Goal: Register for event/course: Sign up to attend an event or enroll in a course

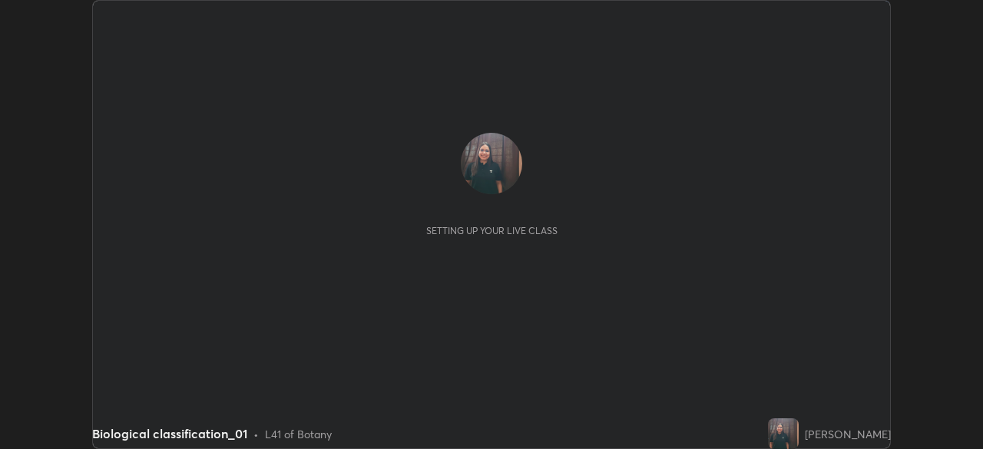
scroll to position [449, 982]
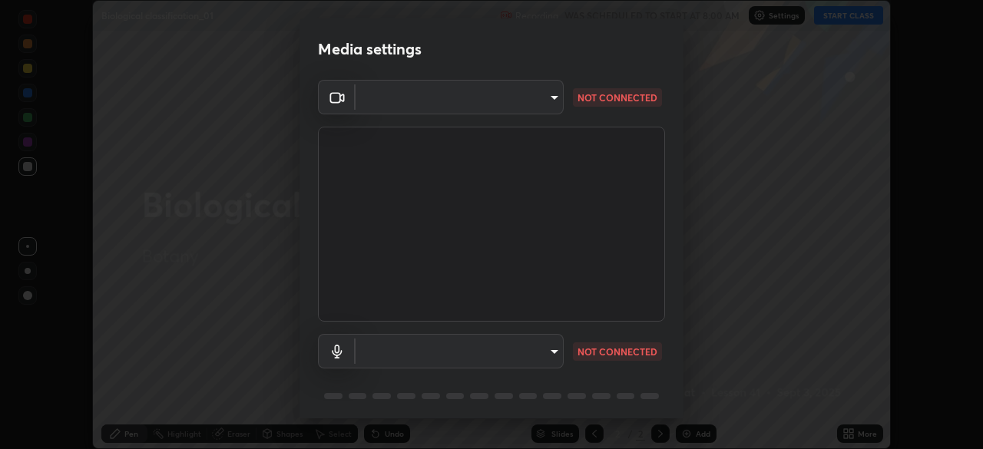
type input "23008043d16b3f933f5d29e9b3769097a1661712bf7e9030f0d00f953f479f19"
type input "ce8bbd661dce354a58a25af5271b3c1bd1d853cc8608d8e3321a5e34fd7f7726"
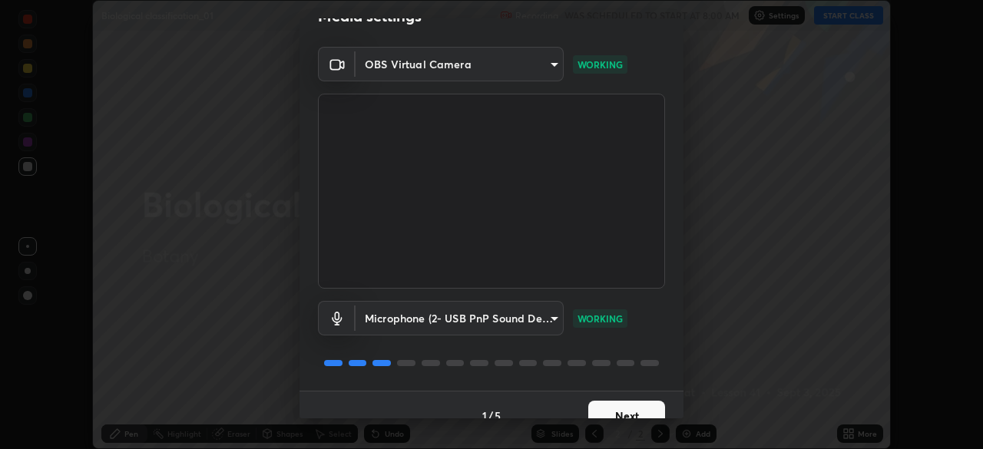
scroll to position [55, 0]
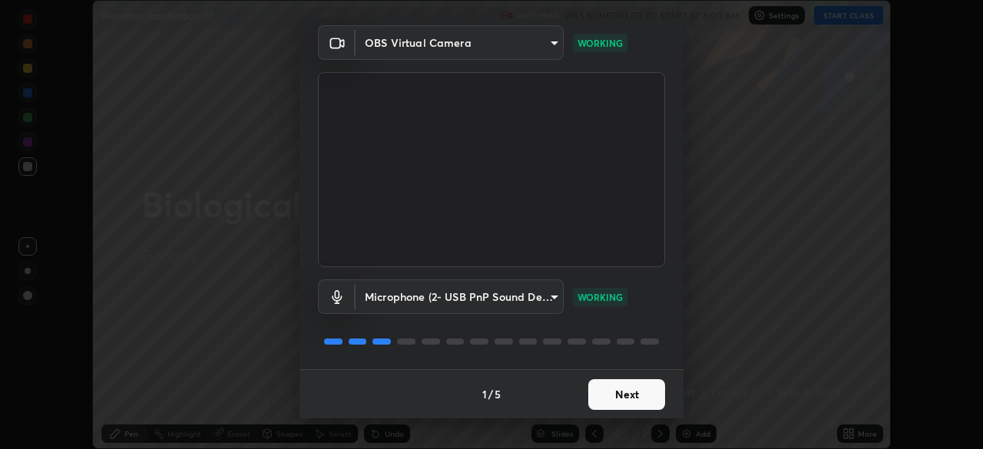
click at [605, 388] on button "Next" at bounding box center [626, 394] width 77 height 31
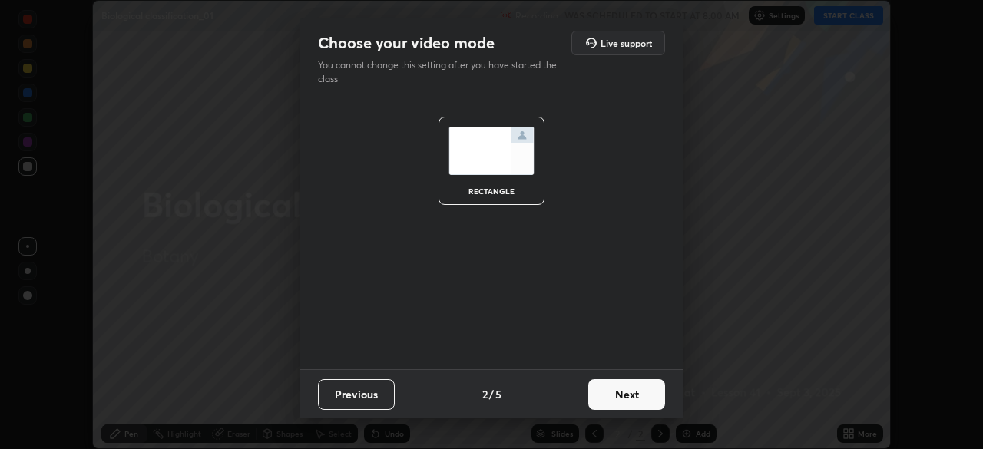
click at [616, 400] on button "Next" at bounding box center [626, 394] width 77 height 31
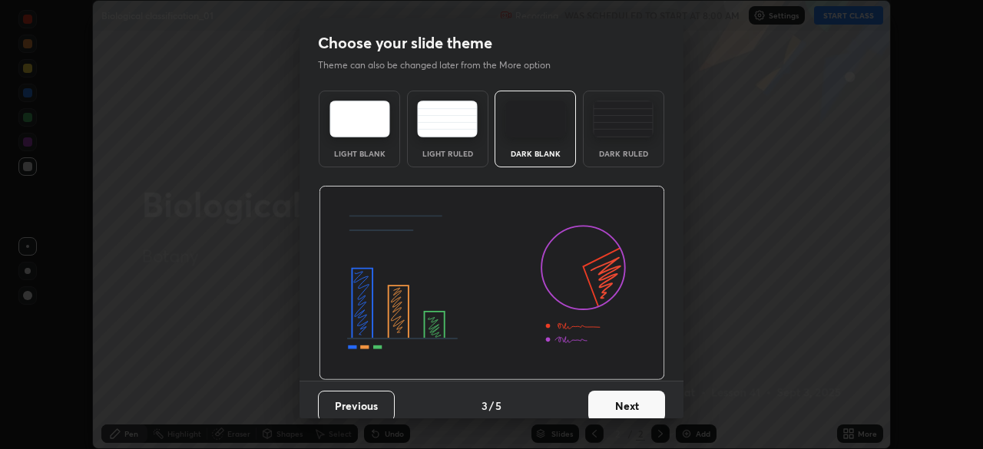
click at [614, 396] on button "Next" at bounding box center [626, 406] width 77 height 31
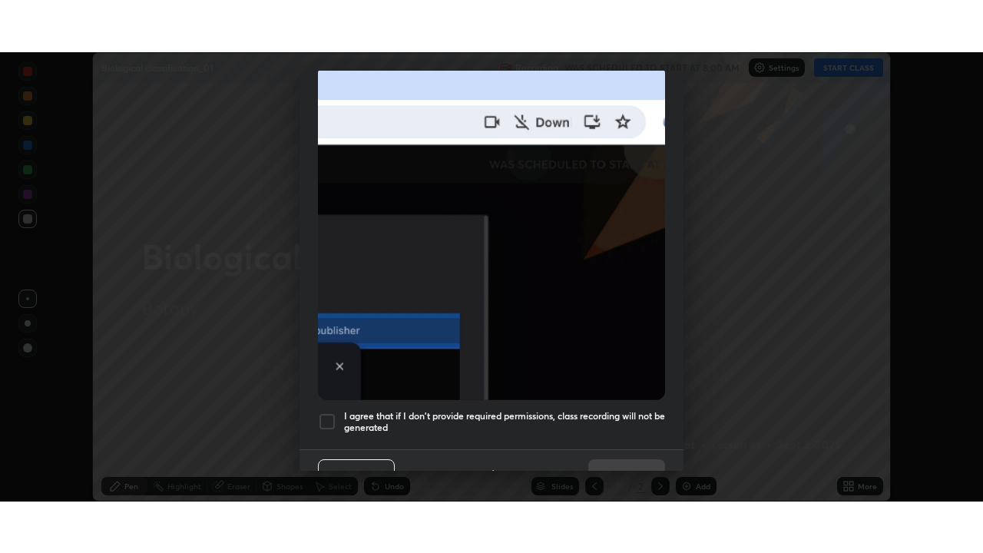
scroll to position [368, 0]
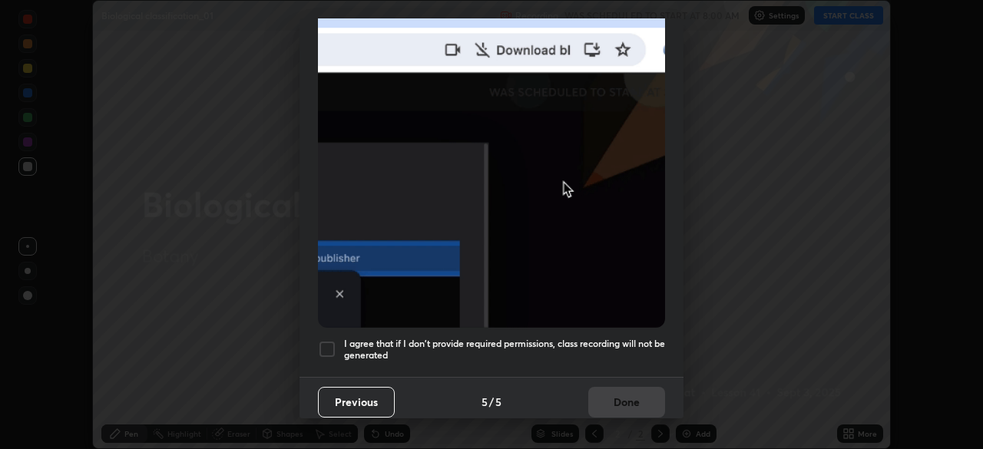
click at [325, 340] on div at bounding box center [327, 349] width 18 height 18
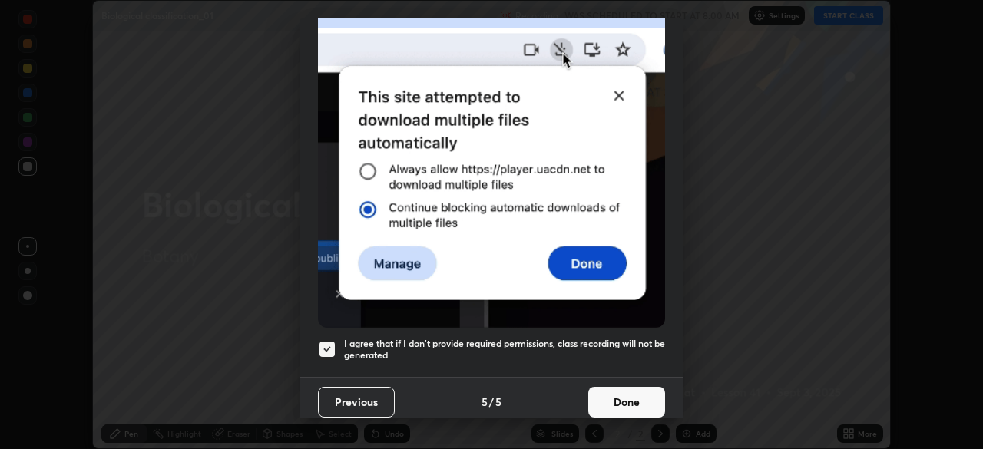
click at [607, 387] on button "Done" at bounding box center [626, 402] width 77 height 31
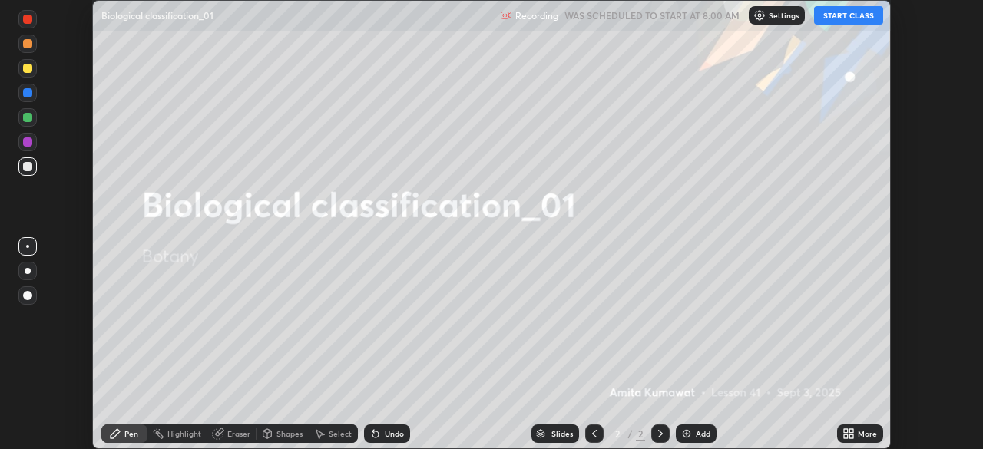
click at [848, 12] on button "START CLASS" at bounding box center [848, 15] width 69 height 18
click at [845, 431] on icon at bounding box center [846, 431] width 4 height 4
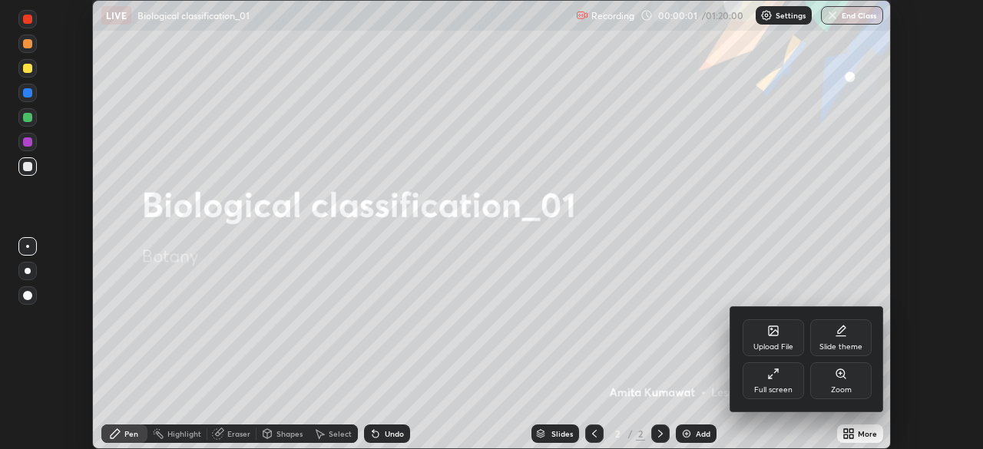
click at [786, 370] on div "Full screen" at bounding box center [773, 380] width 61 height 37
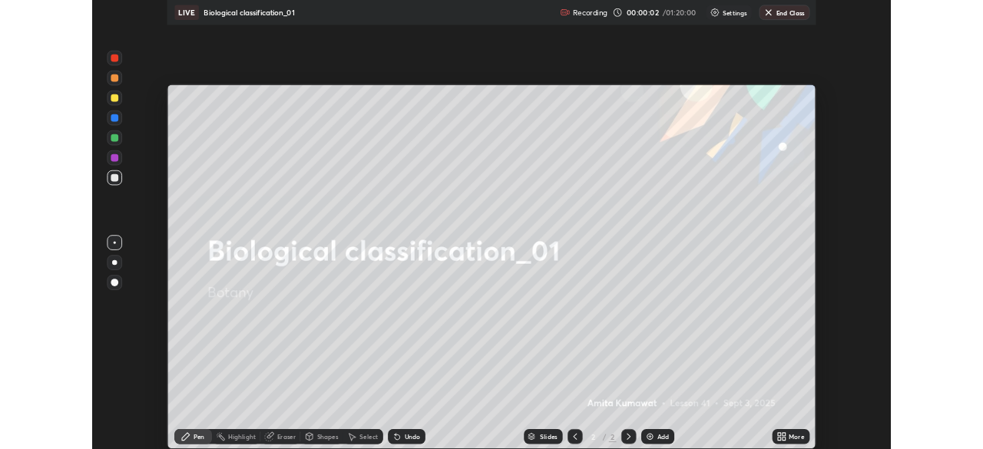
scroll to position [553, 983]
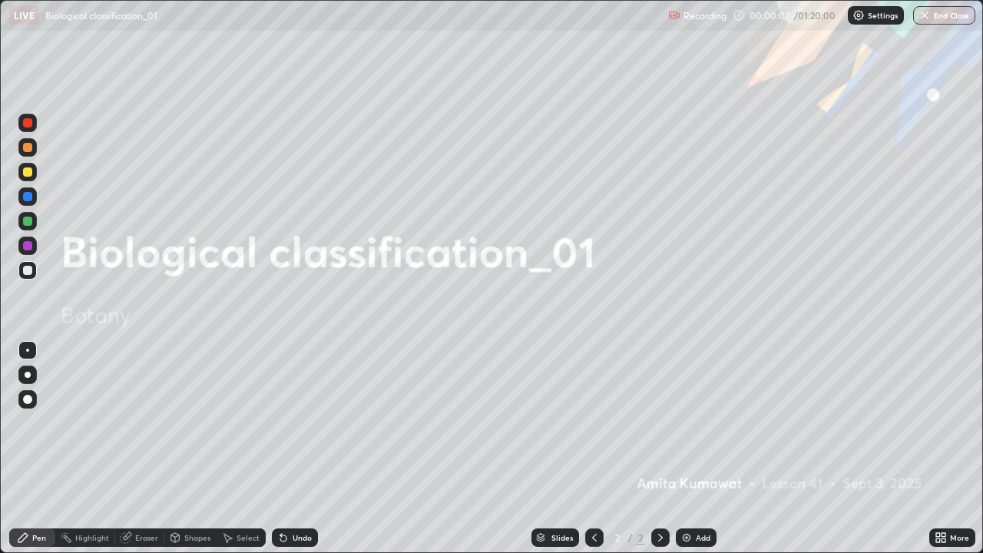
click at [680, 448] on img at bounding box center [686, 537] width 12 height 12
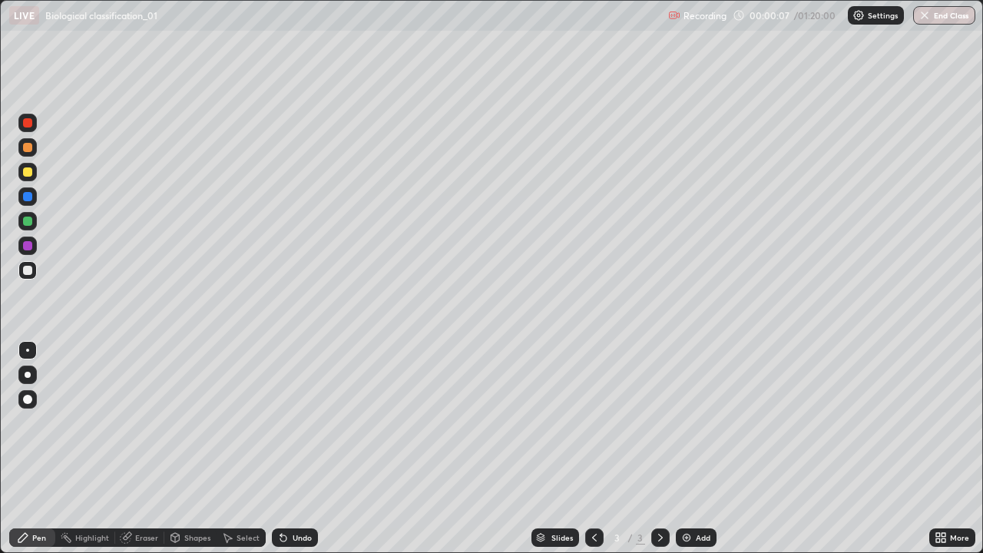
click at [9, 448] on div "Erase all" at bounding box center [27, 276] width 37 height 491
click at [0, 425] on div "Setting up your live class" at bounding box center [491, 276] width 983 height 553
click at [293, 448] on div "Undo" at bounding box center [302, 538] width 19 height 8
click at [28, 375] on div at bounding box center [28, 375] width 6 height 6
click at [27, 239] on div at bounding box center [27, 245] width 18 height 18
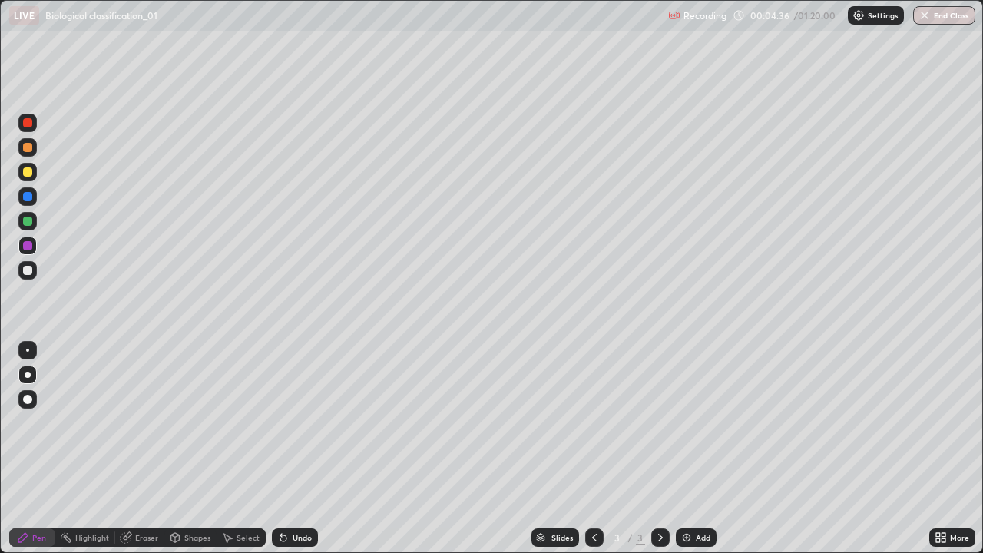
click at [78, 448] on div "Highlight" at bounding box center [85, 537] width 60 height 18
click at [36, 448] on div at bounding box center [27, 485] width 18 height 18
click at [25, 119] on div at bounding box center [27, 122] width 9 height 9
click at [293, 448] on div "Undo" at bounding box center [302, 538] width 19 height 8
click at [29, 448] on div "Pen" at bounding box center [32, 537] width 46 height 18
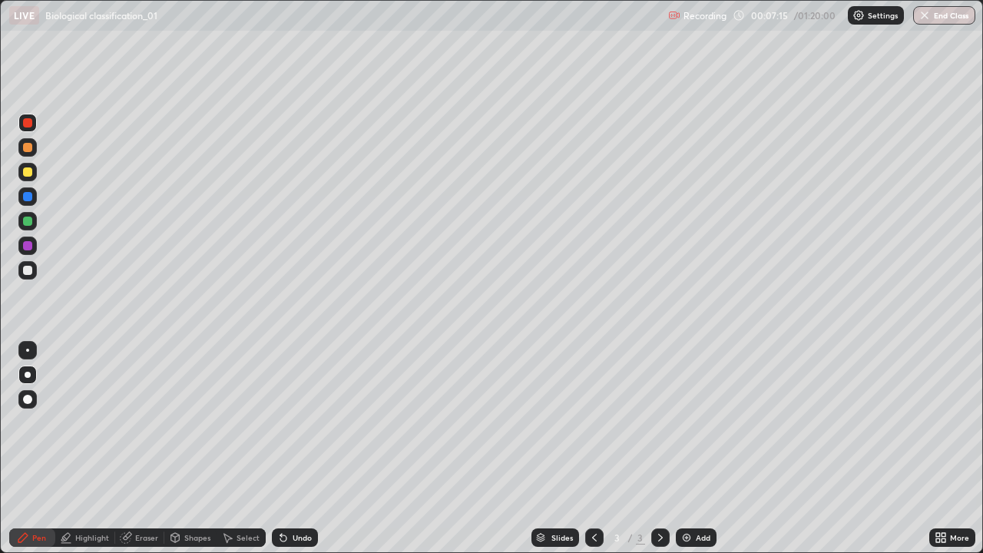
click at [27, 221] on div at bounding box center [27, 221] width 9 height 9
click at [28, 269] on div at bounding box center [27, 270] width 9 height 9
click at [33, 246] on div at bounding box center [27, 245] width 18 height 18
click at [26, 218] on div at bounding box center [27, 221] width 9 height 9
click at [23, 146] on div at bounding box center [27, 147] width 9 height 9
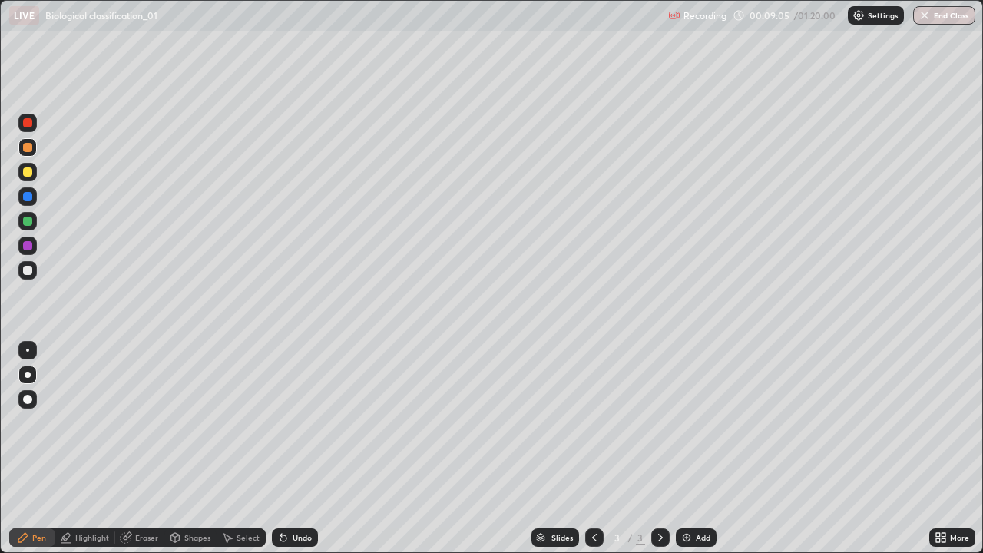
click at [23, 223] on div at bounding box center [27, 221] width 9 height 9
click at [35, 350] on div at bounding box center [27, 350] width 18 height 18
click at [26, 217] on div at bounding box center [27, 221] width 9 height 9
click at [28, 376] on div at bounding box center [28, 375] width 6 height 6
click at [27, 273] on div at bounding box center [27, 270] width 9 height 9
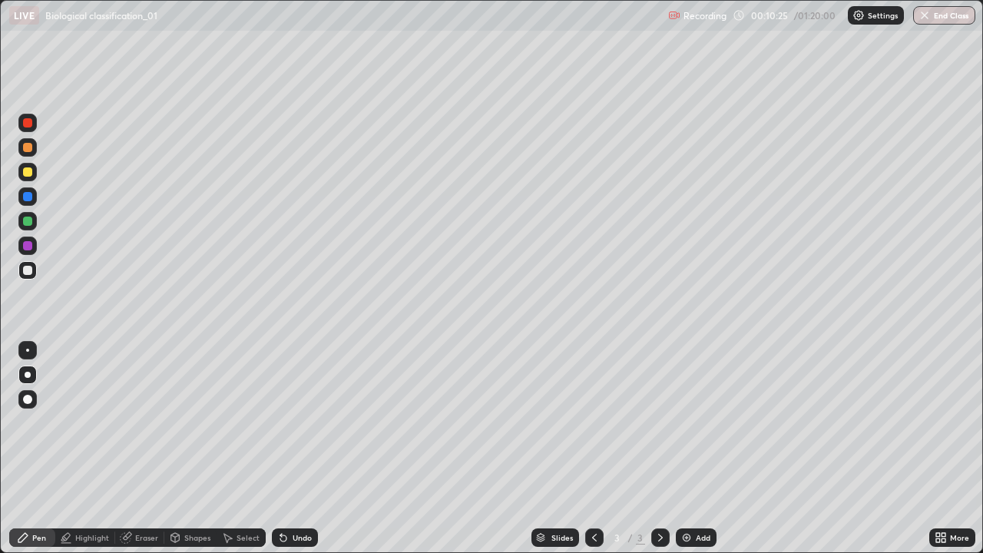
click at [26, 250] on div at bounding box center [27, 245] width 9 height 9
click at [297, 448] on div "Undo" at bounding box center [302, 538] width 19 height 8
click at [298, 448] on div "Undo" at bounding box center [302, 538] width 19 height 8
click at [303, 448] on div "Undo" at bounding box center [302, 538] width 19 height 8
click at [301, 448] on div "Undo" at bounding box center [302, 538] width 19 height 8
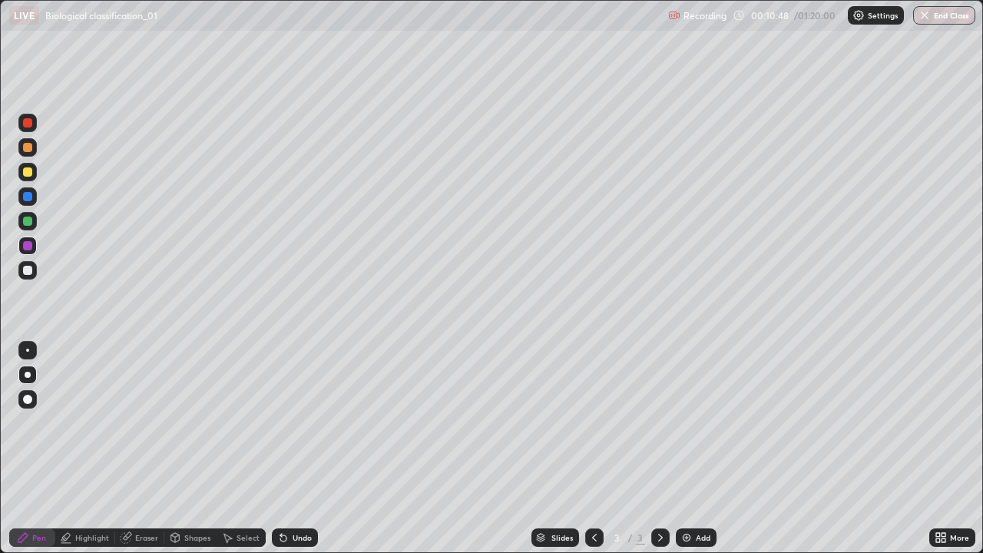
click at [304, 448] on div "Undo" at bounding box center [302, 538] width 19 height 8
click at [686, 448] on img at bounding box center [686, 537] width 12 height 12
click at [29, 124] on div at bounding box center [27, 122] width 9 height 9
click at [31, 147] on div at bounding box center [27, 147] width 9 height 9
click at [31, 245] on div at bounding box center [27, 245] width 9 height 9
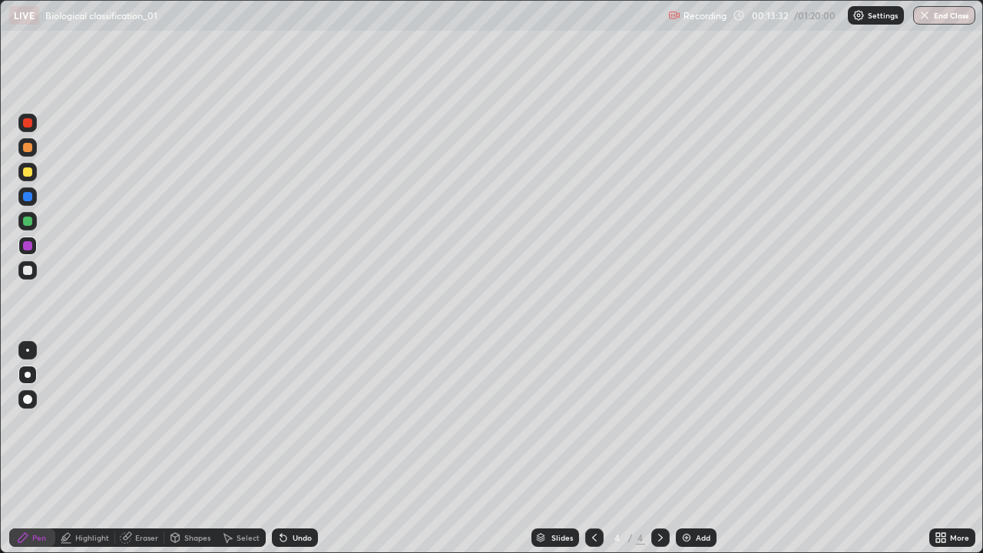
click at [25, 272] on div at bounding box center [27, 270] width 9 height 9
click at [686, 448] on img at bounding box center [686, 537] width 12 height 12
click at [28, 121] on div at bounding box center [27, 122] width 9 height 9
click at [31, 198] on div at bounding box center [27, 196] width 9 height 9
click at [593, 448] on icon at bounding box center [594, 538] width 5 height 8
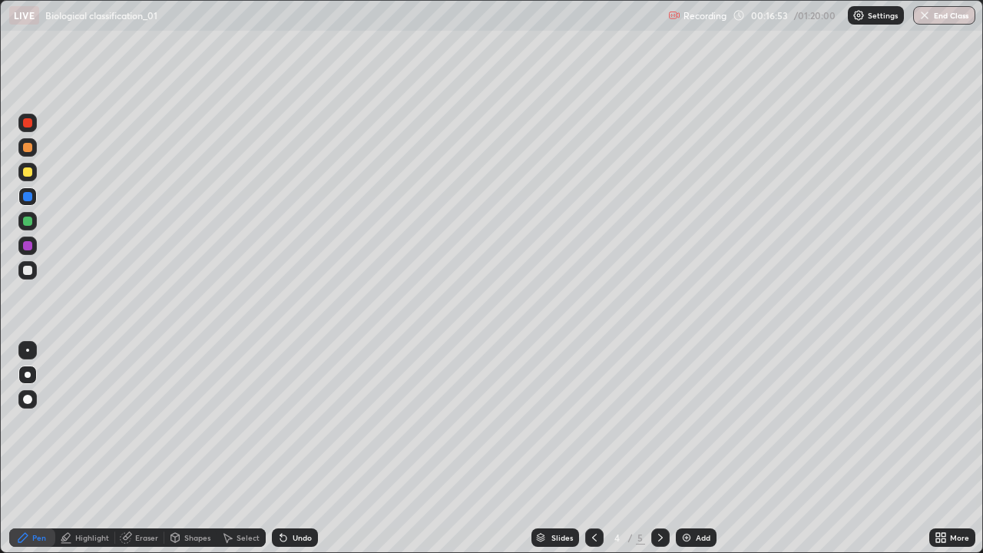
click at [657, 448] on icon at bounding box center [660, 537] width 12 height 12
click at [593, 448] on icon at bounding box center [594, 537] width 12 height 12
click at [659, 448] on icon at bounding box center [660, 537] width 12 height 12
click at [593, 448] on icon at bounding box center [594, 537] width 12 height 12
click at [43, 328] on div "Erase all" at bounding box center [27, 276] width 37 height 491
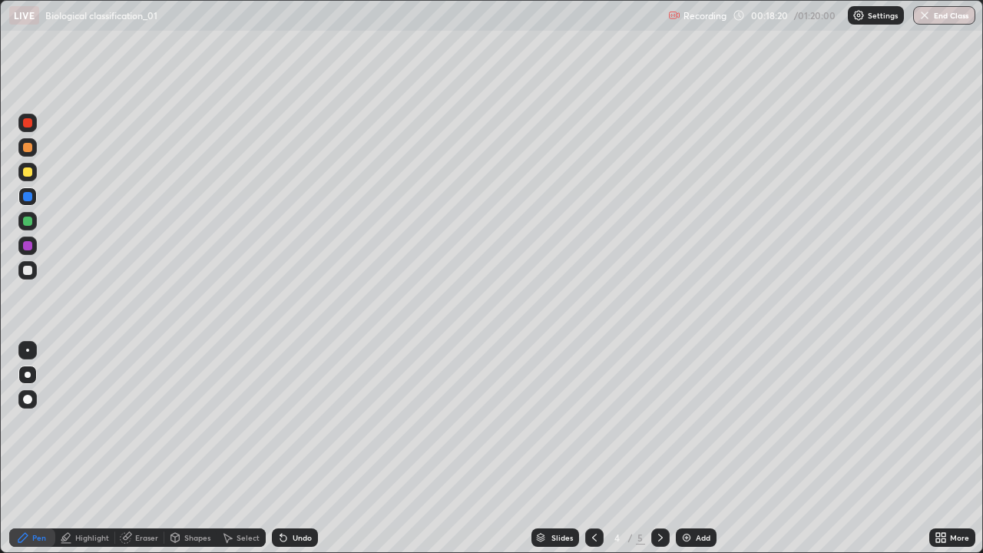
click at [16, 356] on div at bounding box center [27, 350] width 25 height 25
click at [18, 430] on div at bounding box center [27, 430] width 25 height 184
click at [659, 448] on icon at bounding box center [660, 537] width 12 height 12
click at [35, 375] on div at bounding box center [27, 374] width 18 height 18
click at [593, 448] on icon at bounding box center [594, 537] width 12 height 12
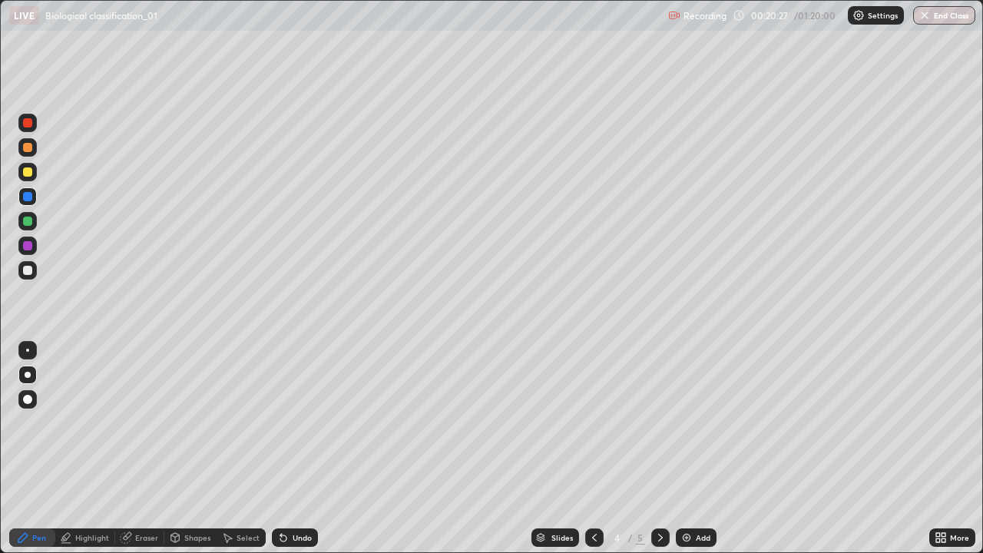
click at [590, 448] on icon at bounding box center [594, 537] width 12 height 12
click at [668, 448] on div at bounding box center [660, 537] width 18 height 31
click at [591, 448] on icon at bounding box center [594, 537] width 12 height 12
click at [663, 448] on div at bounding box center [660, 537] width 18 height 18
click at [665, 448] on div at bounding box center [660, 537] width 18 height 18
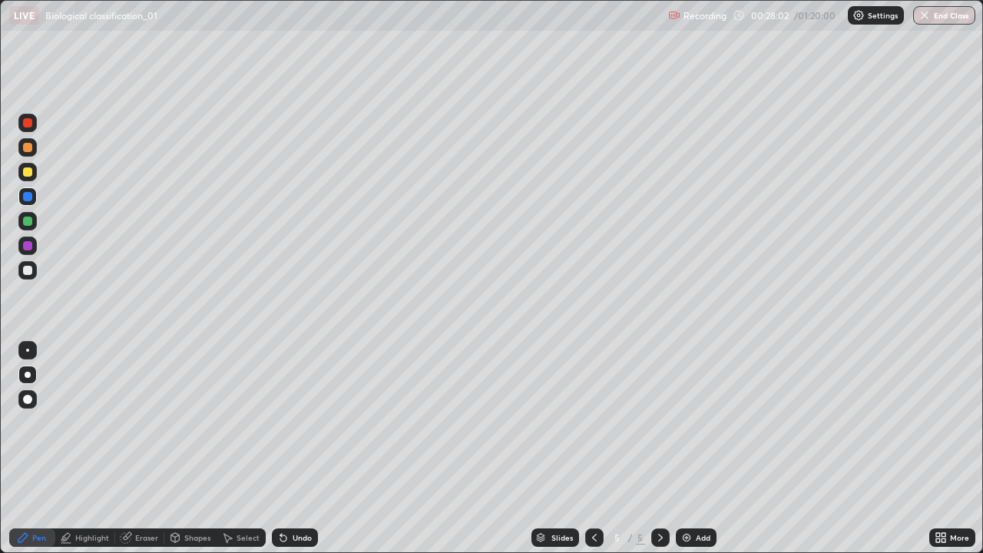
click at [27, 243] on div at bounding box center [27, 245] width 9 height 9
click at [24, 273] on div at bounding box center [27, 270] width 9 height 9
click at [685, 448] on img at bounding box center [686, 537] width 12 height 12
click at [28, 222] on div at bounding box center [27, 221] width 9 height 9
click at [31, 273] on div at bounding box center [27, 270] width 9 height 9
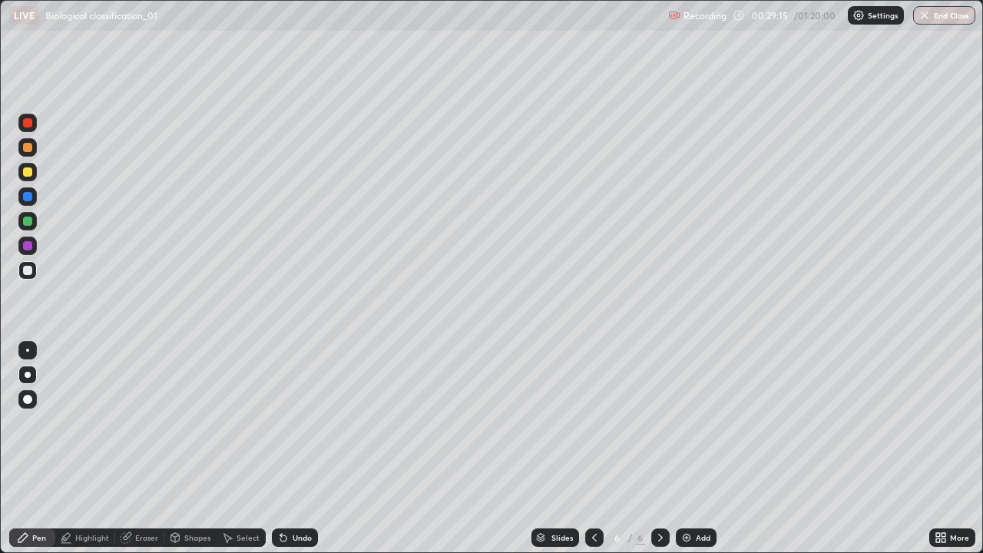
click at [28, 198] on div at bounding box center [27, 196] width 9 height 9
click at [33, 247] on div at bounding box center [27, 245] width 18 height 18
click at [30, 174] on div at bounding box center [27, 171] width 9 height 9
click at [683, 448] on img at bounding box center [686, 537] width 12 height 12
click at [28, 146] on div at bounding box center [27, 147] width 9 height 9
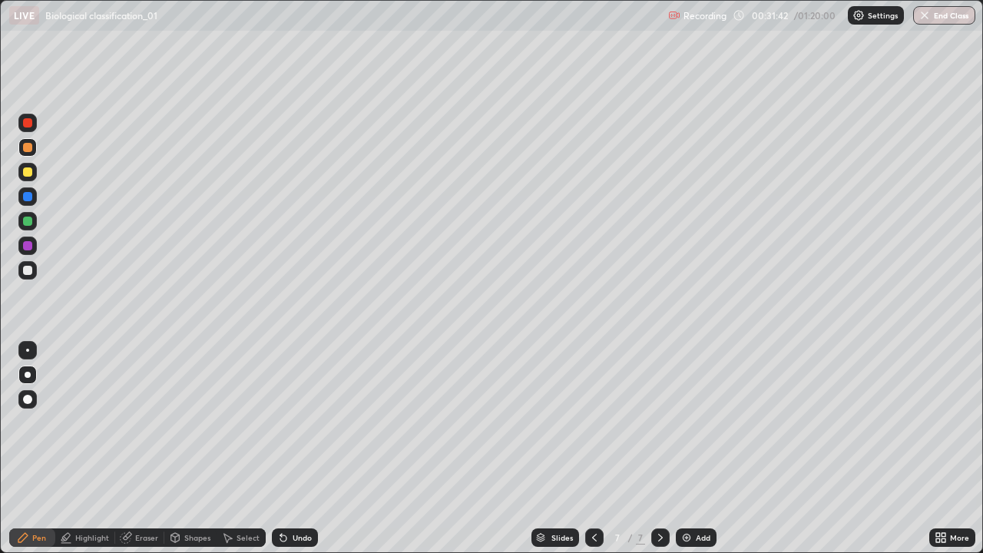
click at [593, 448] on div at bounding box center [594, 537] width 18 height 18
click at [657, 448] on icon at bounding box center [660, 537] width 12 height 12
click at [28, 267] on div at bounding box center [27, 270] width 9 height 9
click at [25, 131] on div at bounding box center [27, 123] width 18 height 18
click at [30, 197] on div at bounding box center [27, 196] width 9 height 9
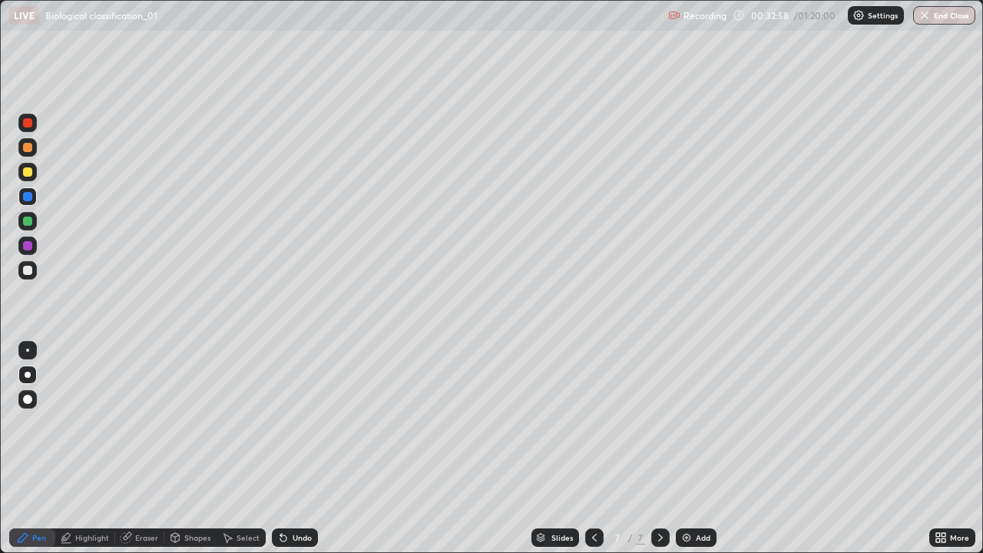
click at [29, 270] on div at bounding box center [27, 270] width 9 height 9
click at [28, 146] on div at bounding box center [27, 147] width 9 height 9
click at [28, 124] on div at bounding box center [27, 122] width 9 height 9
click at [28, 221] on div at bounding box center [27, 221] width 9 height 9
click at [28, 190] on div at bounding box center [27, 196] width 18 height 18
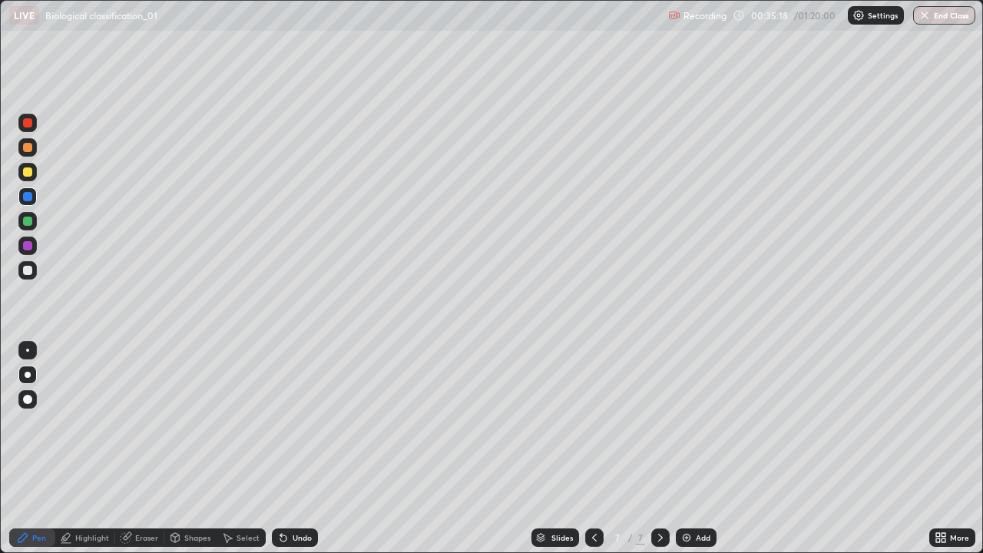
click at [34, 177] on div at bounding box center [27, 172] width 18 height 18
click at [687, 448] on img at bounding box center [686, 537] width 12 height 12
click at [29, 250] on div at bounding box center [27, 245] width 9 height 9
click at [25, 268] on div at bounding box center [27, 270] width 9 height 9
click at [29, 127] on div at bounding box center [27, 122] width 9 height 9
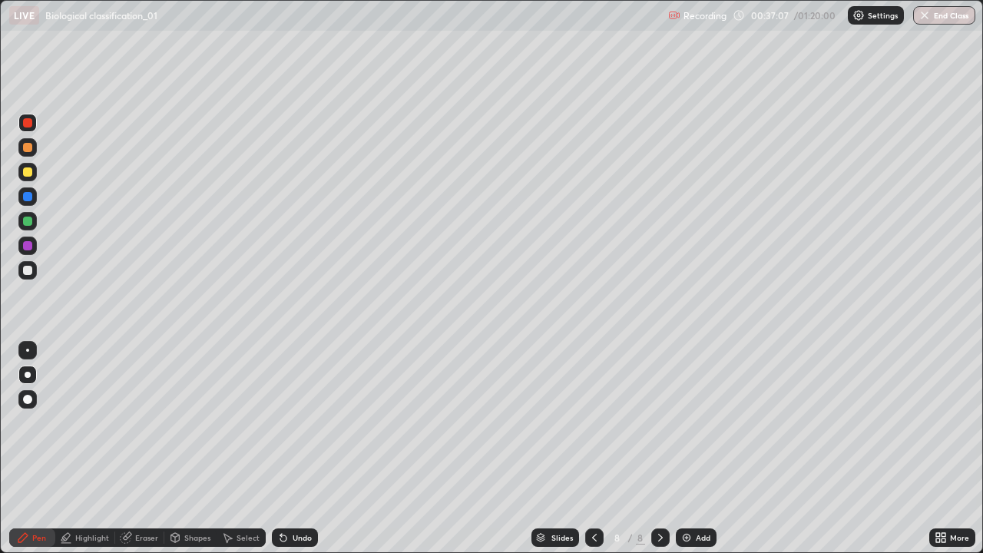
click at [36, 225] on div at bounding box center [27, 221] width 18 height 18
click at [29, 246] on div at bounding box center [27, 245] width 9 height 9
click at [31, 274] on div at bounding box center [27, 270] width 18 height 18
click at [293, 448] on div "Undo" at bounding box center [302, 538] width 19 height 8
click at [29, 249] on div at bounding box center [27, 245] width 9 height 9
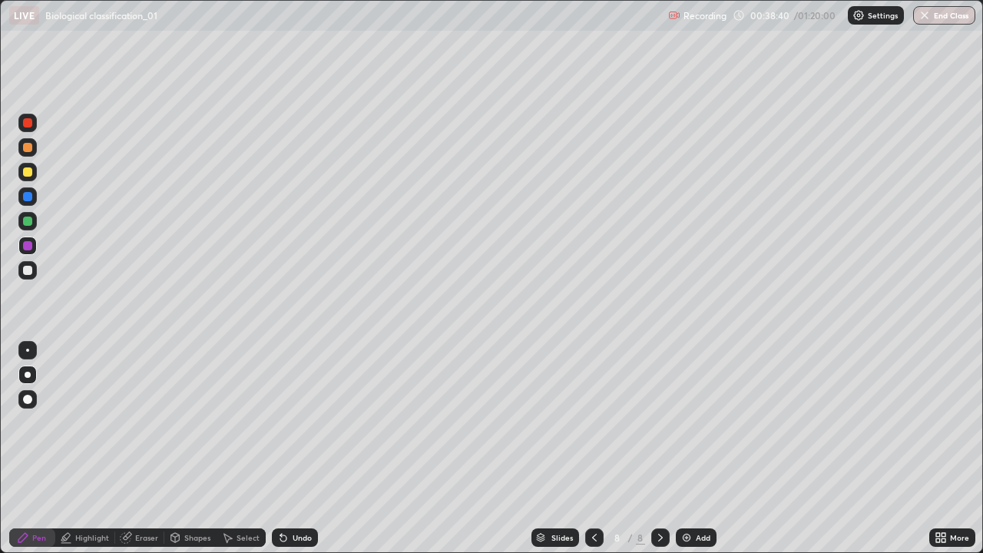
click at [594, 448] on div at bounding box center [594, 537] width 18 height 18
click at [593, 448] on icon at bounding box center [594, 537] width 12 height 12
click at [594, 448] on icon at bounding box center [594, 537] width 12 height 12
click at [594, 448] on div at bounding box center [594, 537] width 18 height 31
click at [659, 448] on icon at bounding box center [660, 537] width 12 height 12
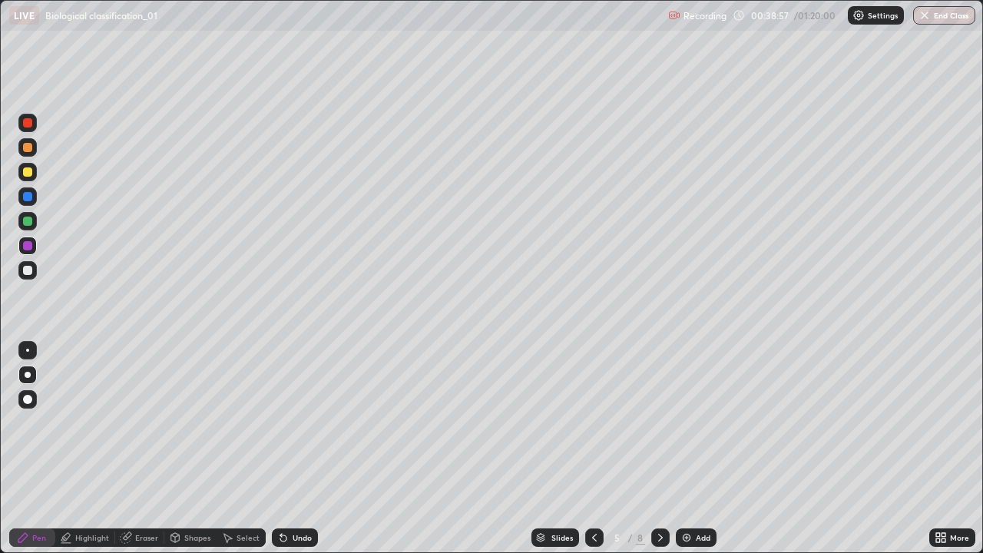
click at [658, 448] on div at bounding box center [660, 537] width 18 height 18
click at [657, 448] on icon at bounding box center [660, 537] width 12 height 12
click at [659, 448] on icon at bounding box center [660, 537] width 12 height 12
click at [661, 448] on icon at bounding box center [660, 537] width 12 height 12
click at [660, 448] on icon at bounding box center [660, 537] width 12 height 12
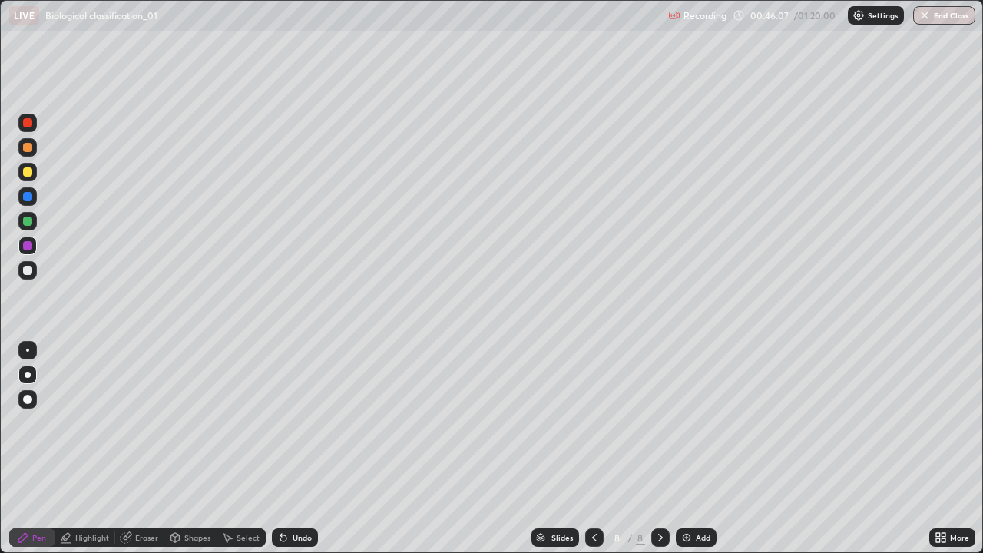
click at [683, 448] on img at bounding box center [686, 537] width 12 height 12
click at [29, 221] on div at bounding box center [27, 221] width 9 height 9
click at [29, 273] on div at bounding box center [27, 270] width 9 height 9
click at [31, 221] on div at bounding box center [27, 221] width 9 height 9
click at [35, 271] on div at bounding box center [27, 270] width 18 height 18
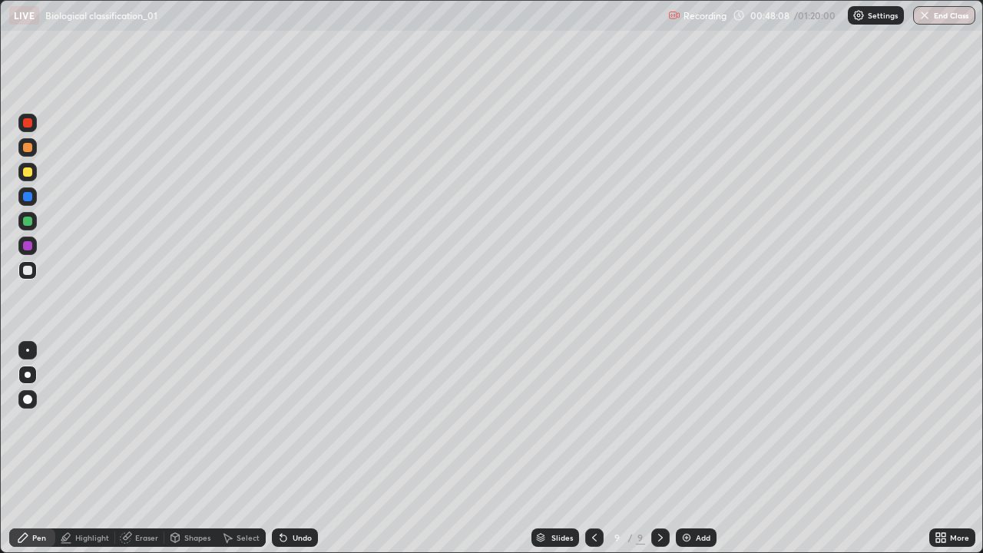
click at [33, 246] on div at bounding box center [27, 245] width 18 height 18
click at [36, 273] on div at bounding box center [27, 270] width 18 height 18
click at [35, 248] on div at bounding box center [27, 245] width 18 height 18
click at [34, 273] on div at bounding box center [27, 270] width 18 height 18
click at [33, 227] on div at bounding box center [27, 221] width 18 height 18
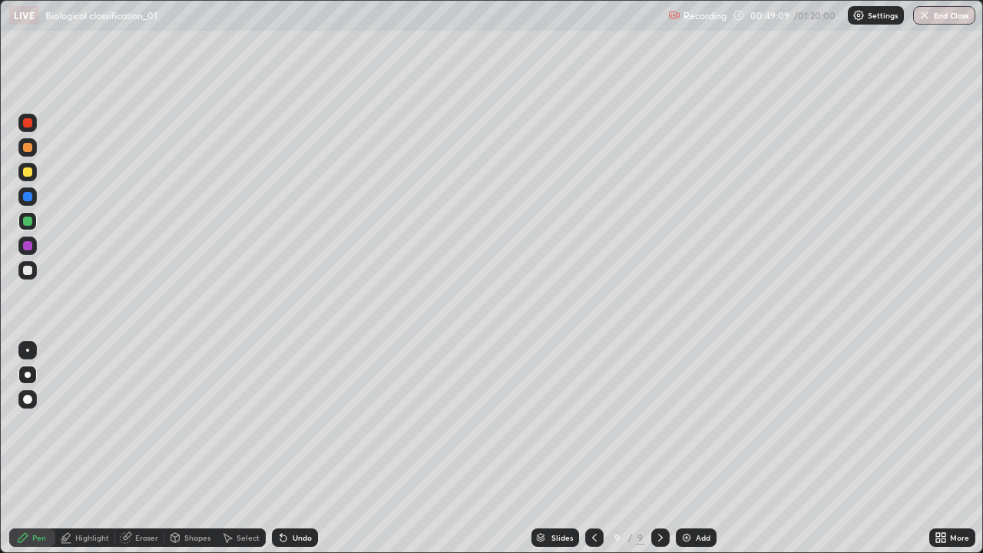
click at [682, 448] on div "Add" at bounding box center [696, 537] width 41 height 18
click at [31, 121] on div at bounding box center [27, 122] width 9 height 9
click at [27, 147] on div at bounding box center [27, 147] width 9 height 9
click at [304, 448] on div "Undo" at bounding box center [302, 538] width 19 height 8
click at [593, 448] on icon at bounding box center [593, 537] width 12 height 12
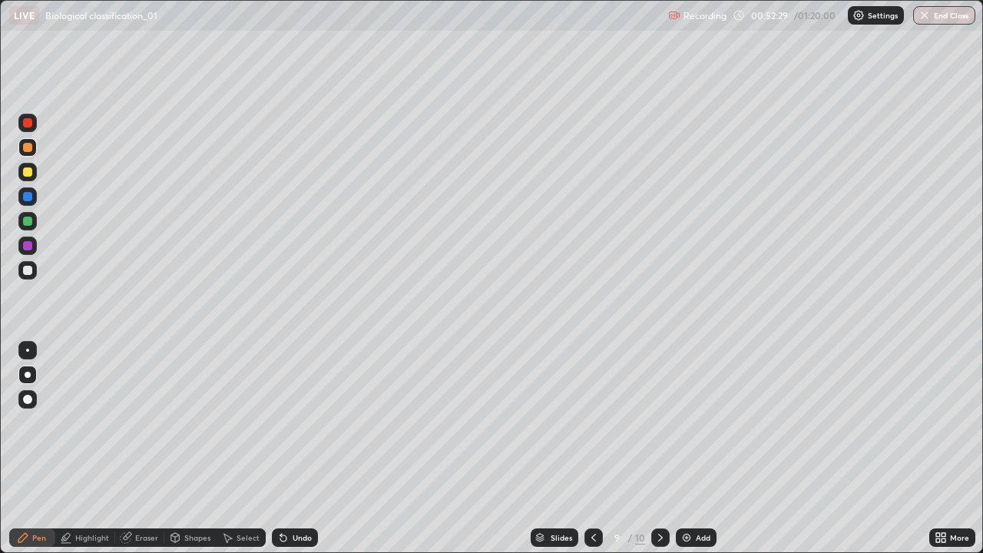
click at [661, 448] on div at bounding box center [660, 537] width 18 height 18
click at [29, 126] on div at bounding box center [27, 122] width 9 height 9
click at [29, 197] on div at bounding box center [27, 196] width 9 height 9
click at [23, 147] on div at bounding box center [27, 147] width 9 height 9
click at [28, 248] on div at bounding box center [27, 245] width 9 height 9
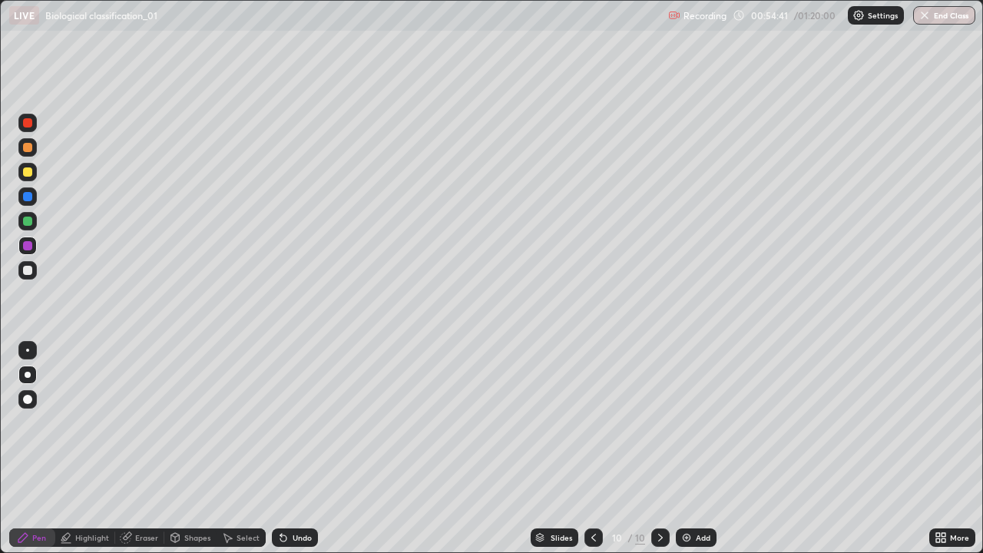
click at [297, 448] on div "Undo" at bounding box center [295, 537] width 46 height 18
click at [26, 122] on div at bounding box center [27, 122] width 9 height 9
click at [28, 244] on div at bounding box center [27, 245] width 9 height 9
click at [34, 269] on div at bounding box center [27, 270] width 18 height 18
click at [660, 448] on icon at bounding box center [660, 538] width 5 height 8
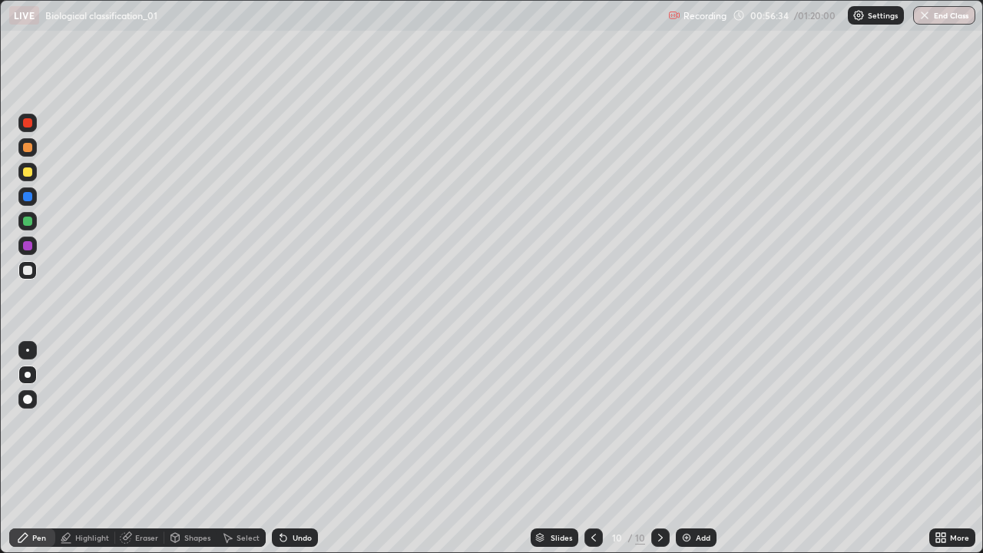
click at [685, 448] on img at bounding box center [686, 537] width 12 height 12
click at [30, 245] on div at bounding box center [27, 245] width 9 height 9
click at [26, 220] on div at bounding box center [27, 221] width 9 height 9
click at [29, 198] on div at bounding box center [27, 196] width 9 height 9
click at [31, 249] on div at bounding box center [27, 245] width 9 height 9
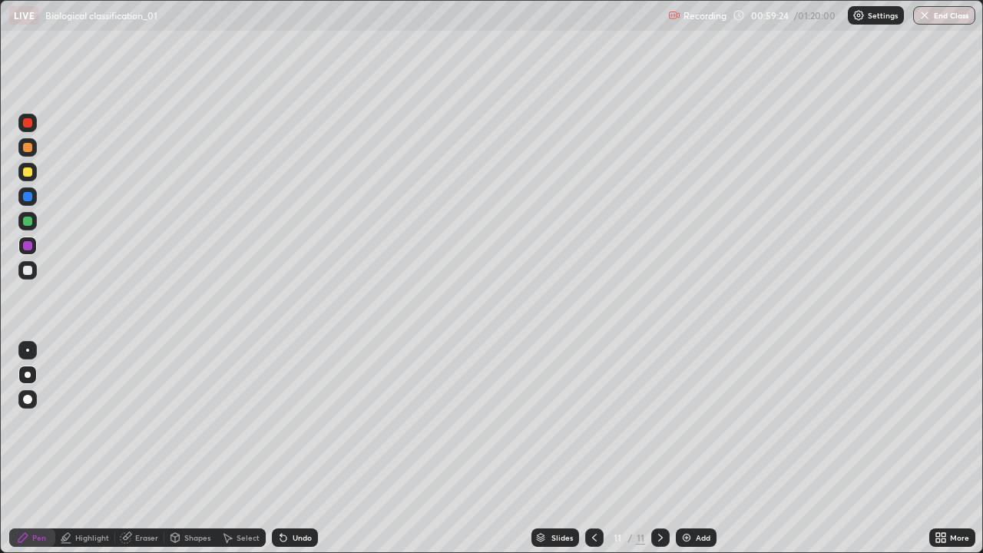
click at [28, 217] on div at bounding box center [27, 221] width 9 height 9
click at [593, 448] on icon at bounding box center [594, 537] width 12 height 12
click at [659, 448] on icon at bounding box center [660, 537] width 12 height 12
click at [943, 448] on icon at bounding box center [943, 535] width 4 height 4
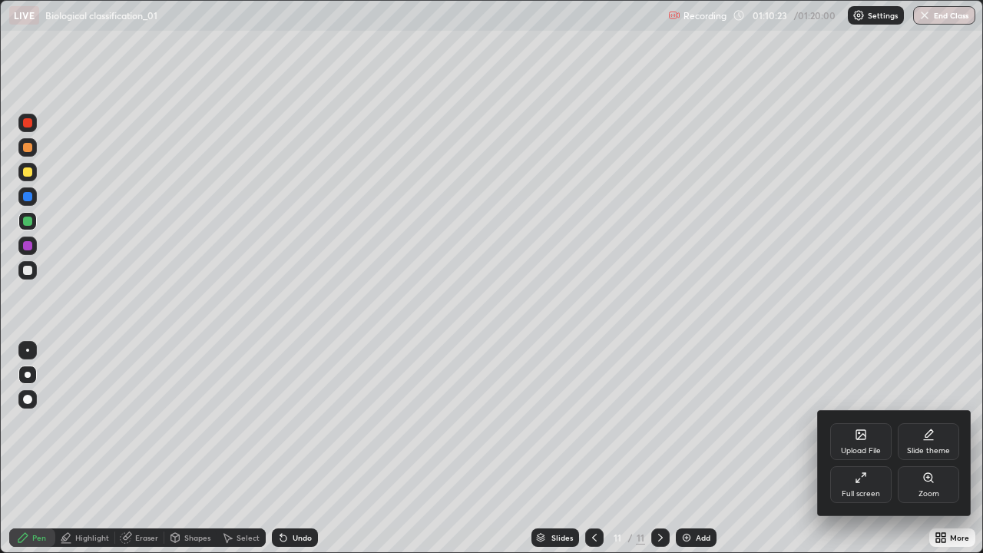
click at [862, 448] on icon at bounding box center [861, 477] width 12 height 12
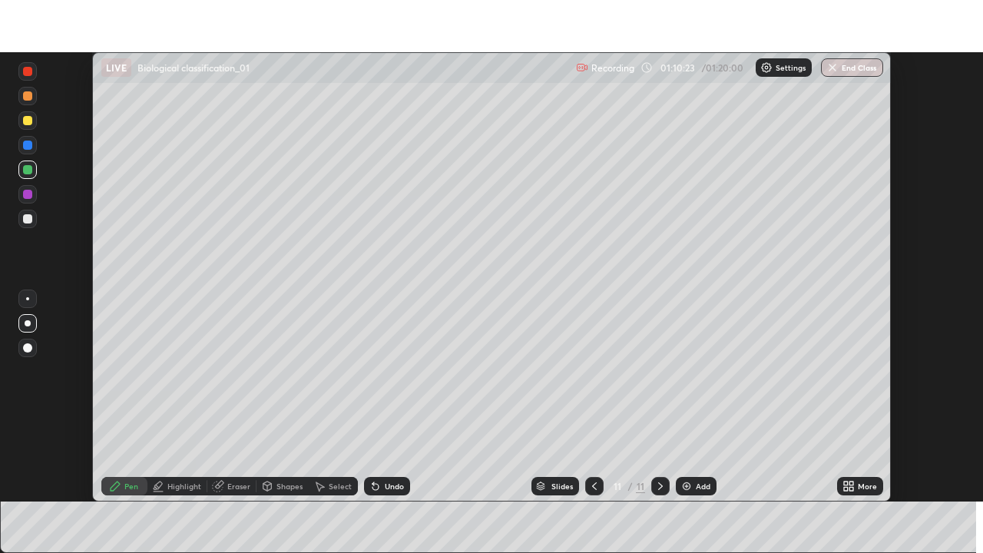
scroll to position [76335, 75802]
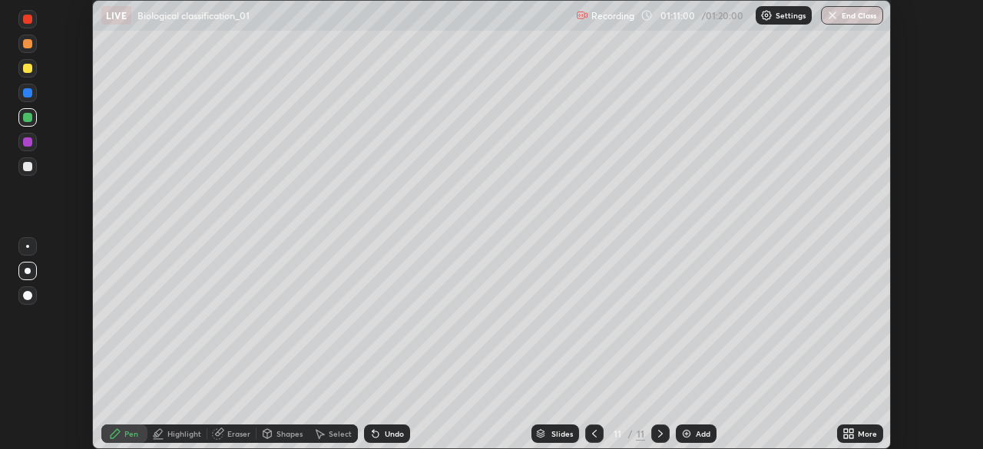
click at [845, 431] on icon at bounding box center [846, 431] width 4 height 4
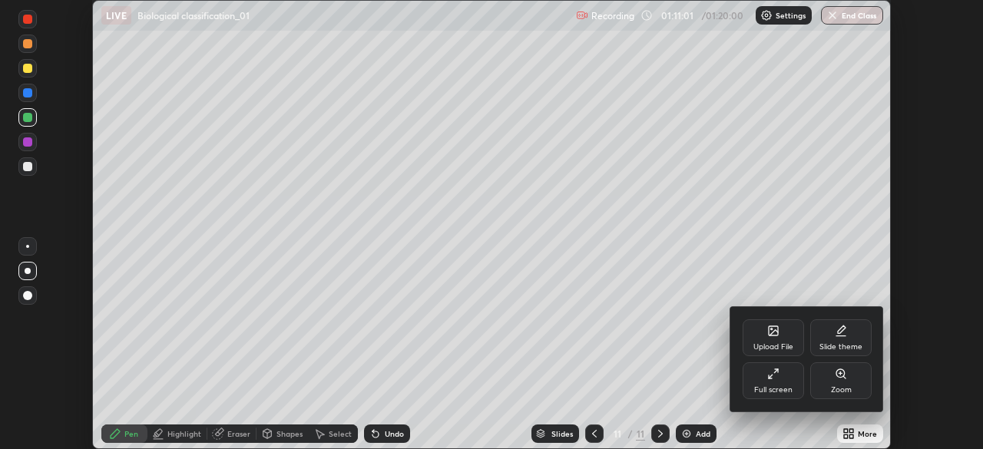
click at [761, 336] on div "Upload File" at bounding box center [773, 337] width 61 height 37
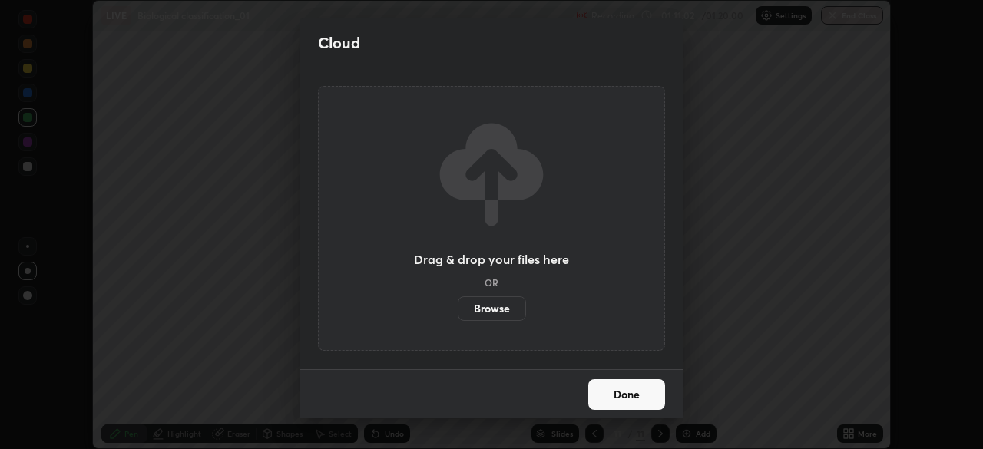
click at [494, 312] on label "Browse" at bounding box center [492, 308] width 68 height 25
click at [458, 312] on input "Browse" at bounding box center [458, 308] width 0 height 25
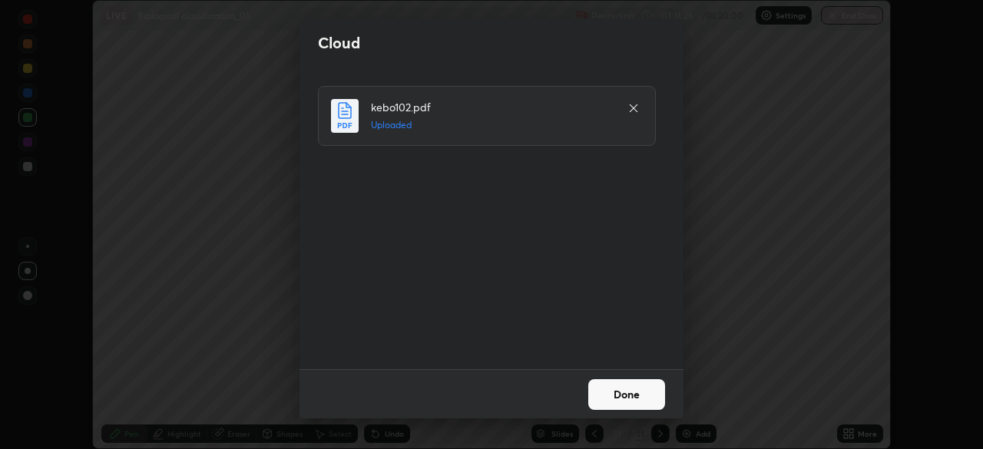
click at [630, 394] on button "Done" at bounding box center [626, 394] width 77 height 31
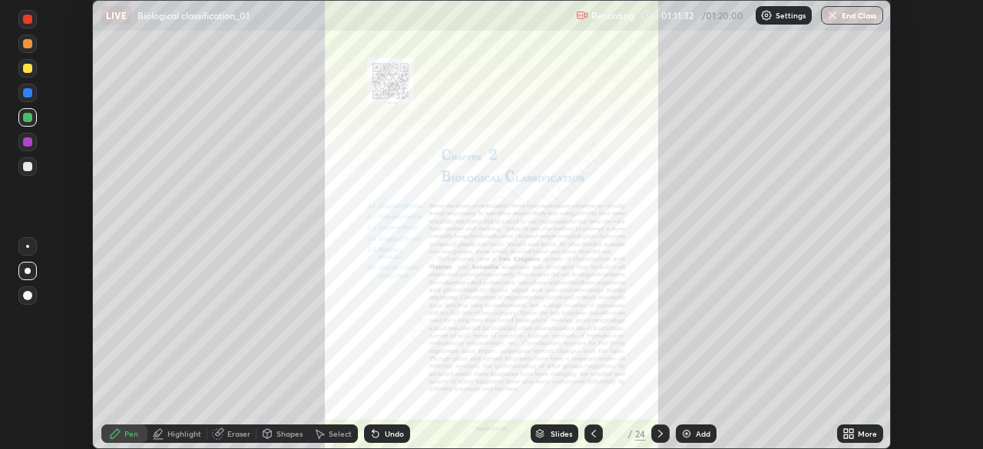
click at [848, 438] on icon at bounding box center [848, 434] width 12 height 12
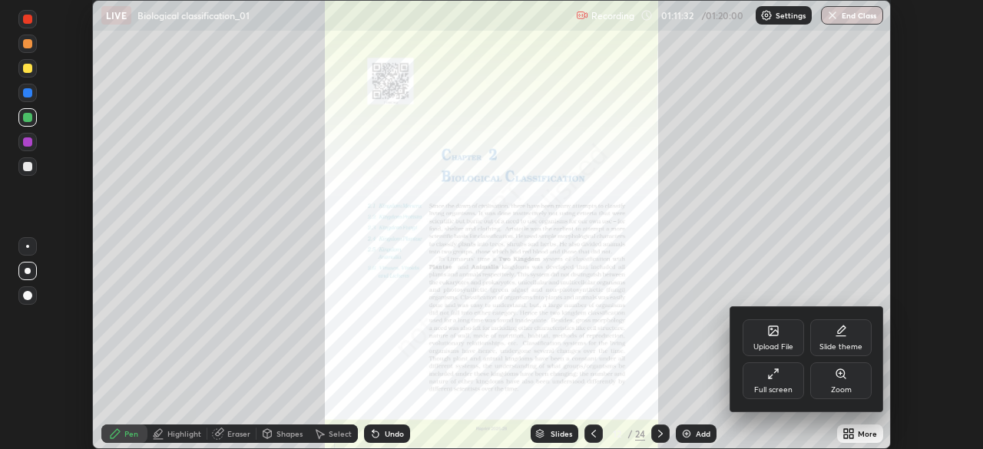
click at [776, 376] on icon at bounding box center [773, 374] width 12 height 12
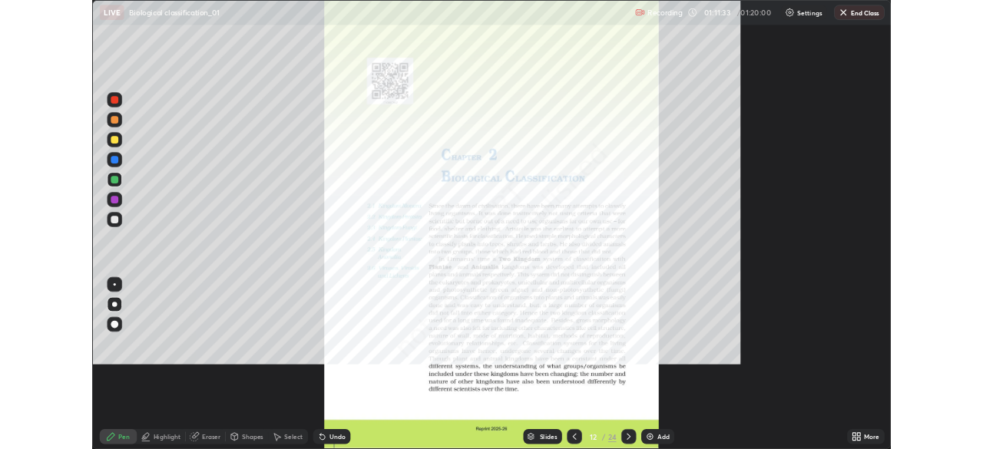
scroll to position [553, 983]
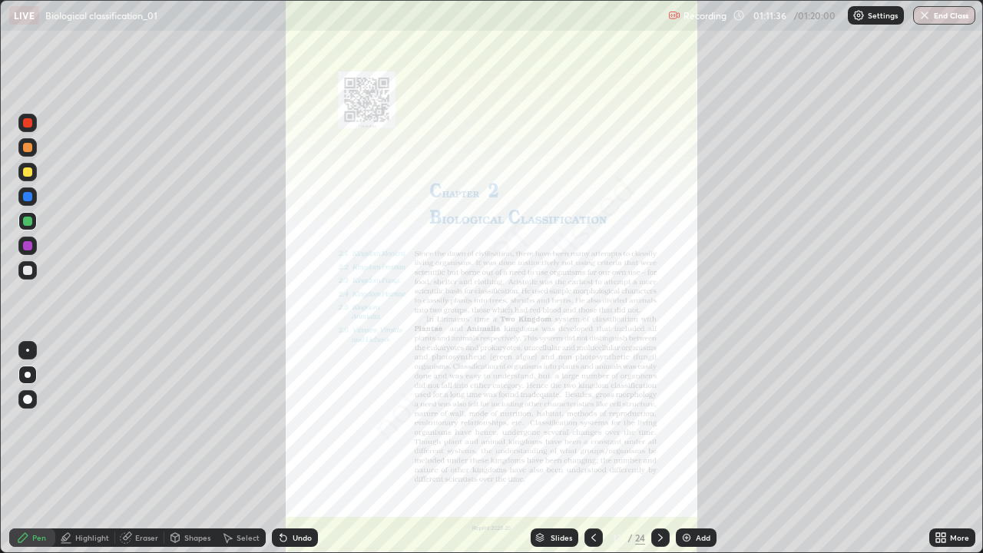
click at [659, 448] on icon at bounding box center [660, 537] width 12 height 12
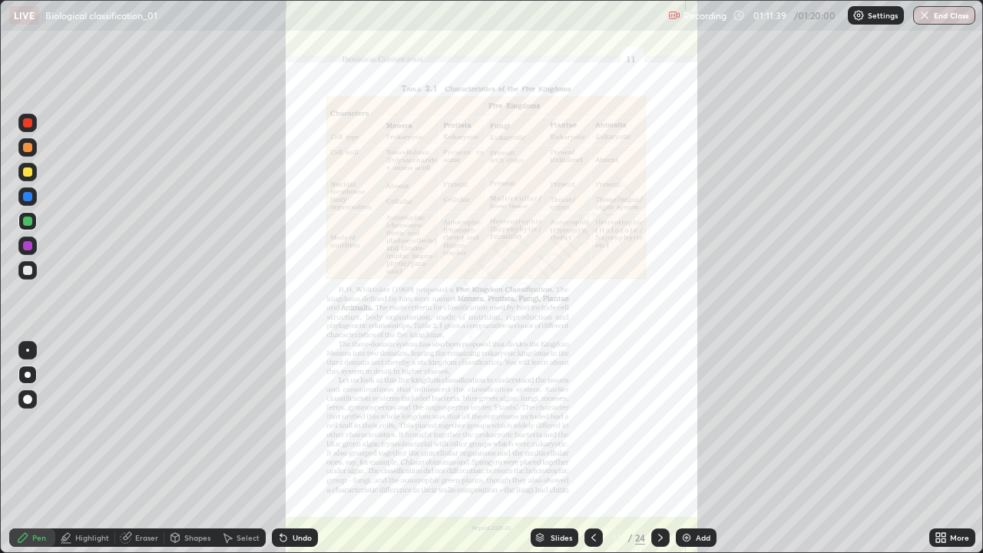
click at [592, 448] on icon at bounding box center [593, 537] width 12 height 12
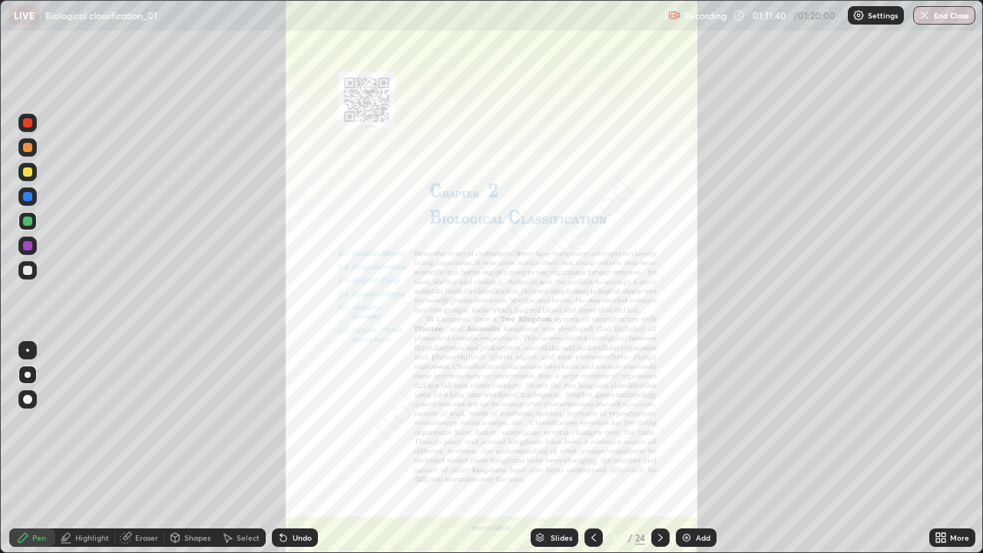
click at [936, 448] on div "More" at bounding box center [952, 537] width 46 height 18
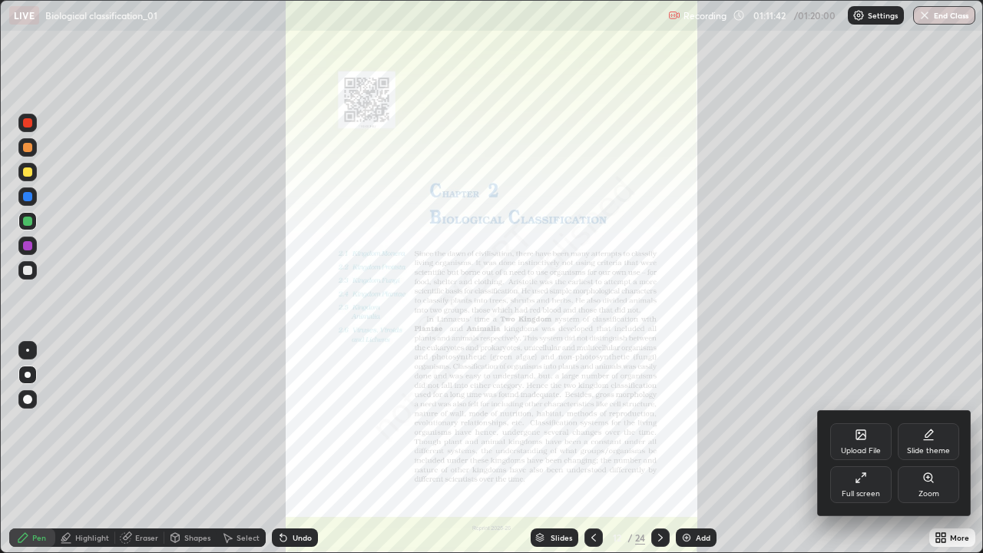
click at [924, 448] on icon at bounding box center [928, 477] width 8 height 8
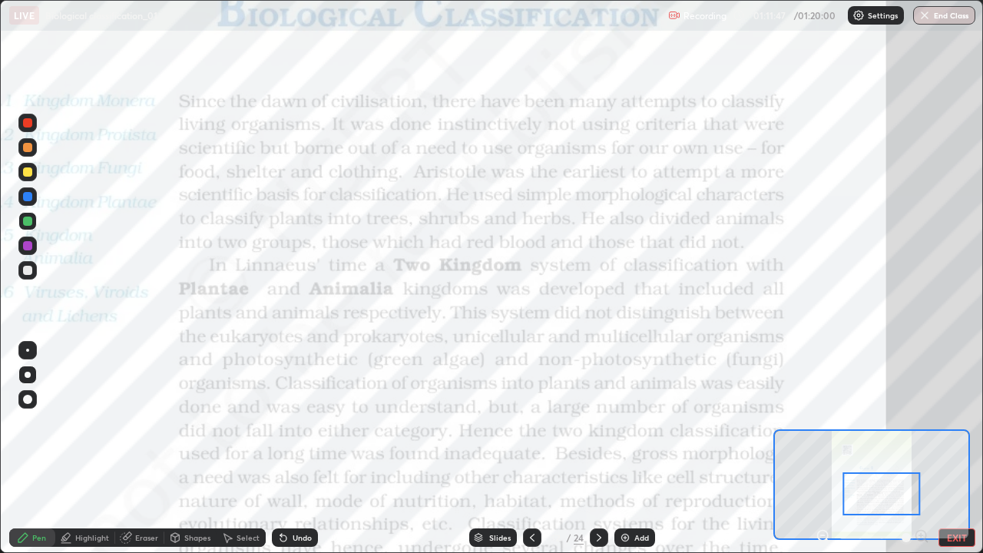
click at [89, 448] on div "Highlight" at bounding box center [92, 538] width 34 height 8
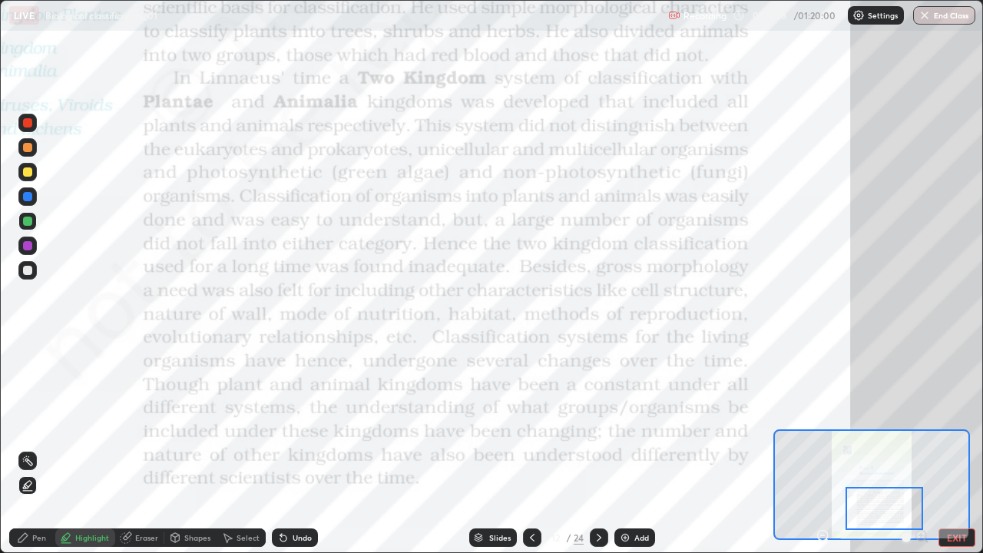
click at [597, 448] on icon at bounding box center [599, 537] width 12 height 12
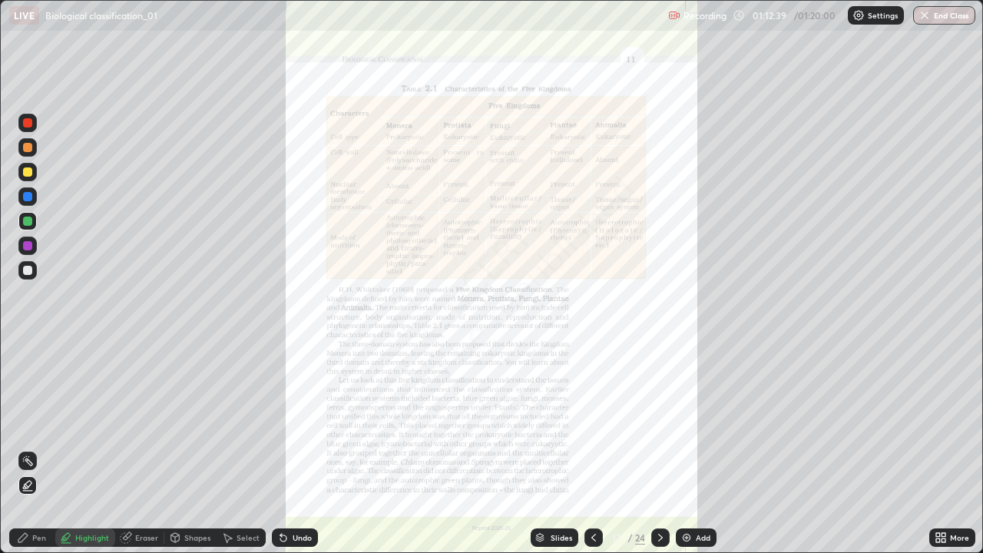
click at [938, 448] on div "More" at bounding box center [952, 537] width 46 height 18
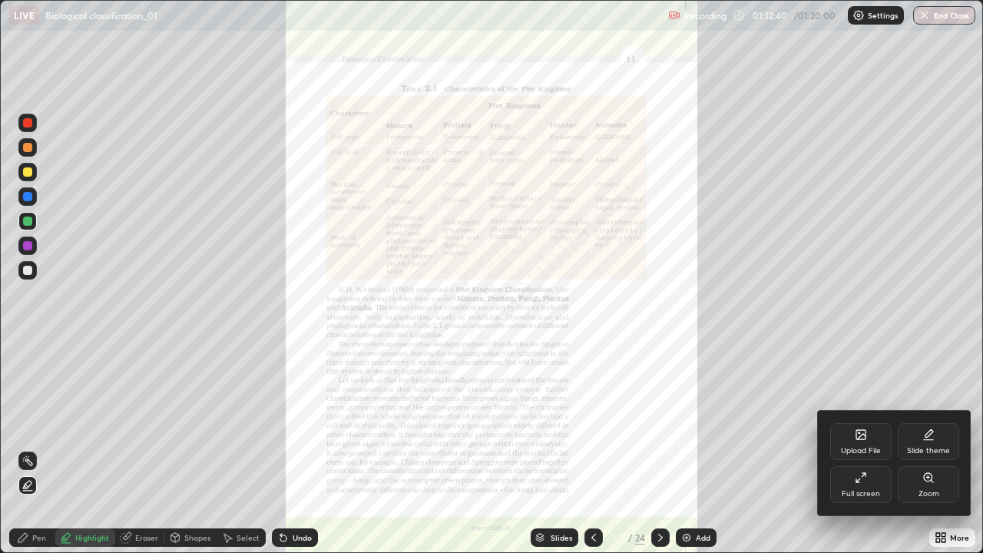
click at [862, 448] on icon at bounding box center [861, 477] width 12 height 12
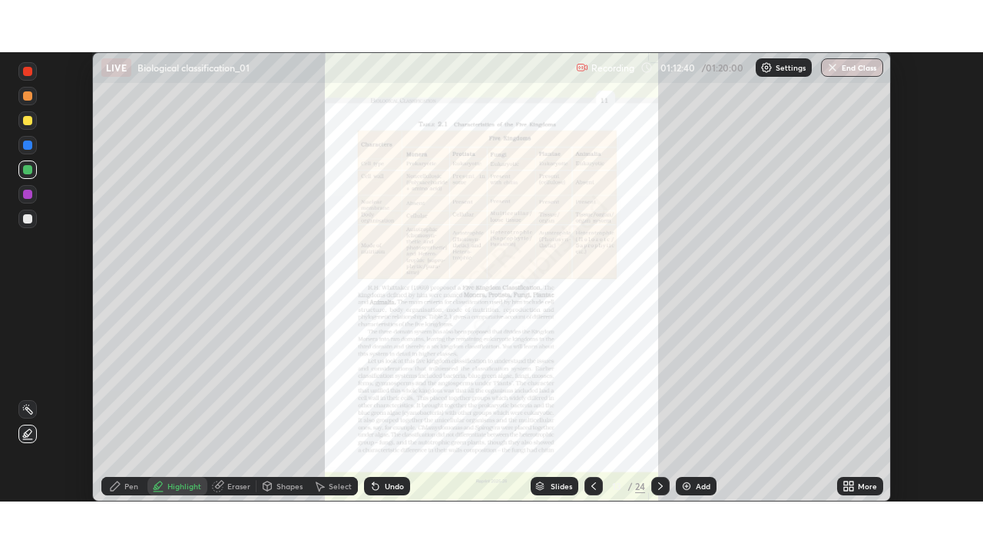
scroll to position [76335, 75802]
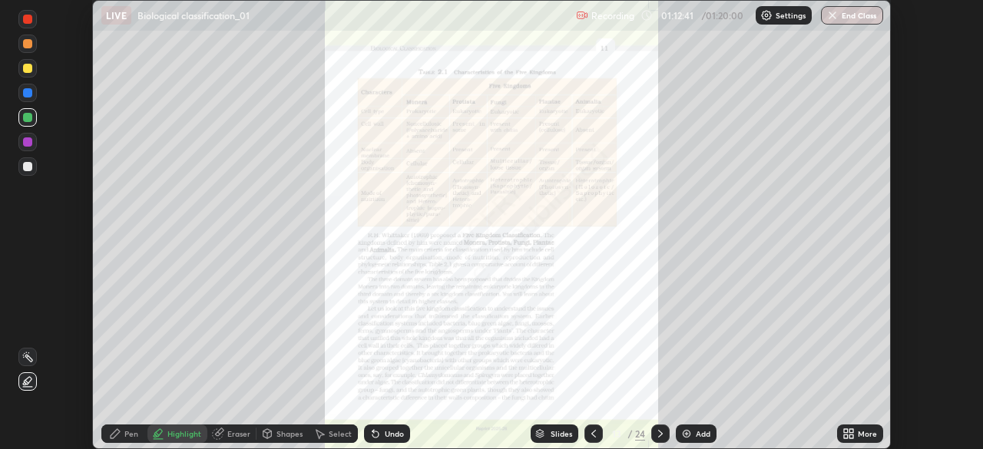
click at [852, 431] on icon at bounding box center [851, 431] width 4 height 4
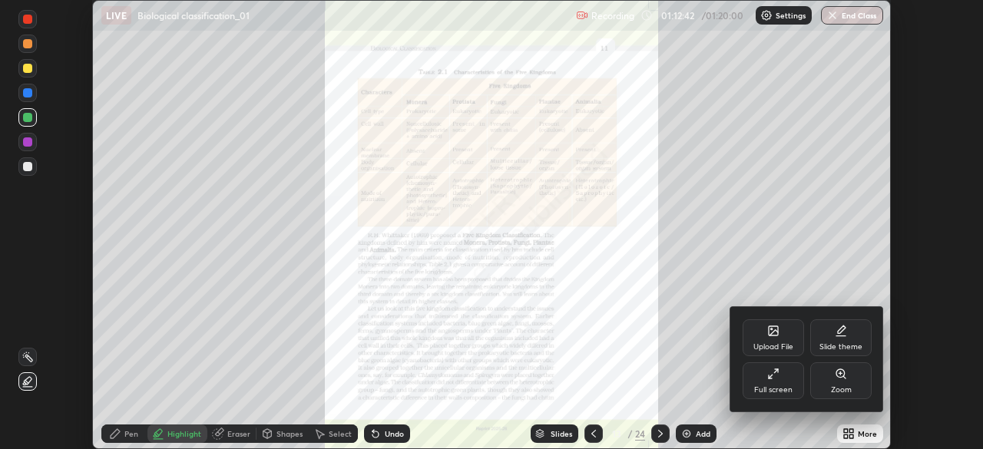
click at [782, 378] on div "Full screen" at bounding box center [773, 380] width 61 height 37
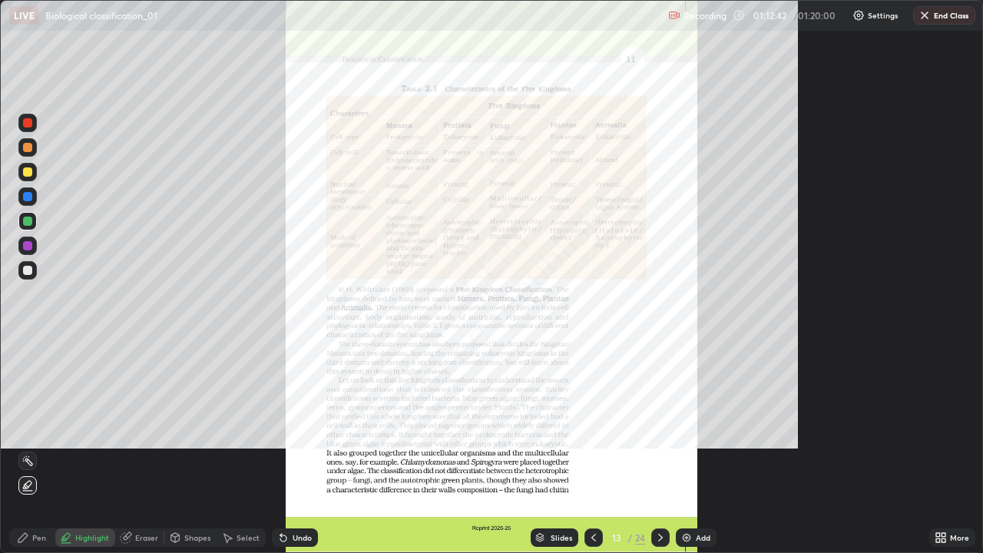
scroll to position [553, 983]
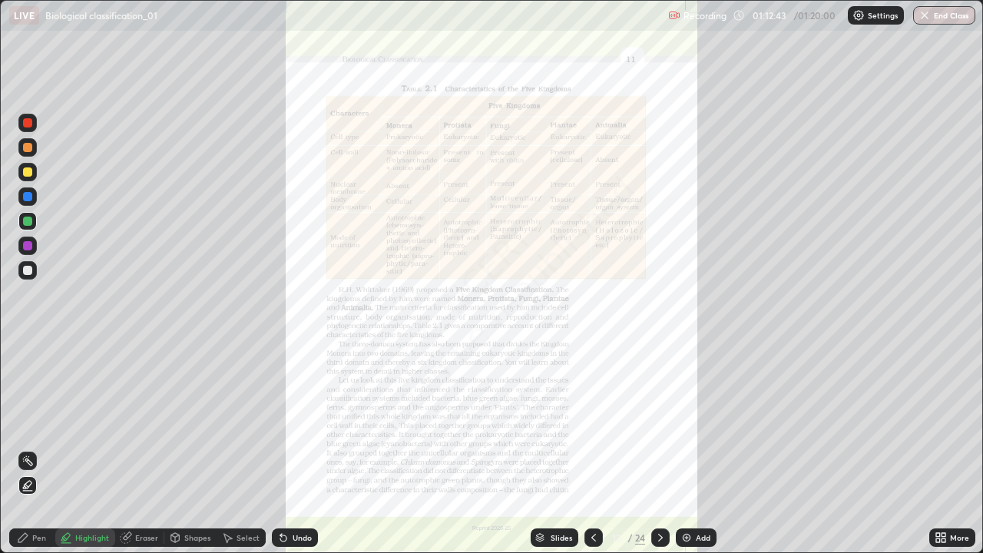
click at [938, 448] on icon at bounding box center [938, 535] width 4 height 4
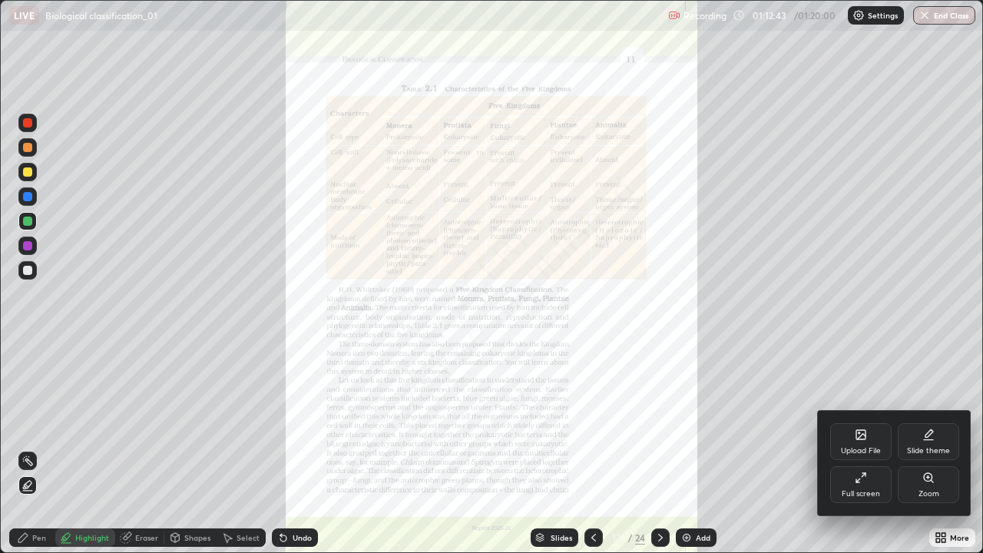
click at [934, 448] on div "Zoom" at bounding box center [928, 484] width 61 height 37
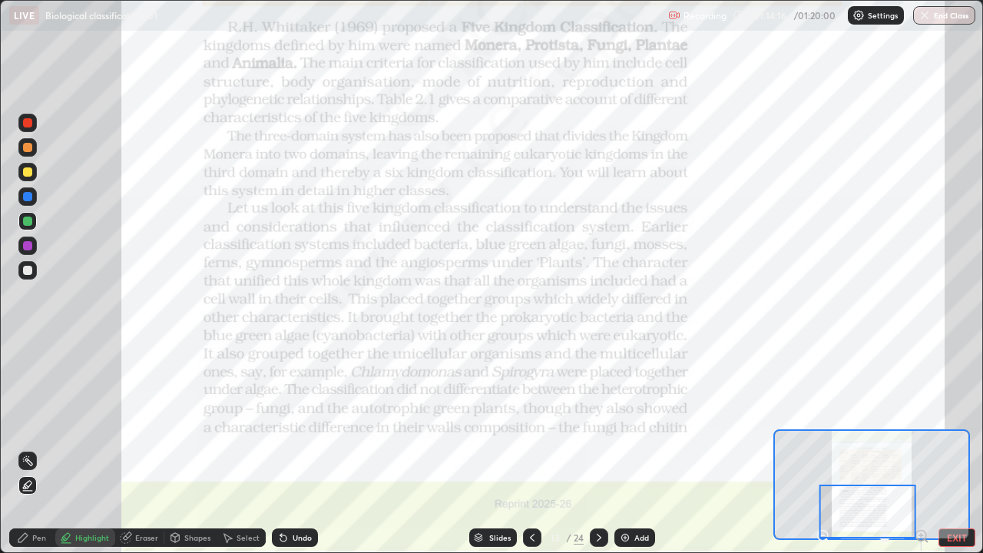
click at [597, 448] on icon at bounding box center [599, 537] width 12 height 12
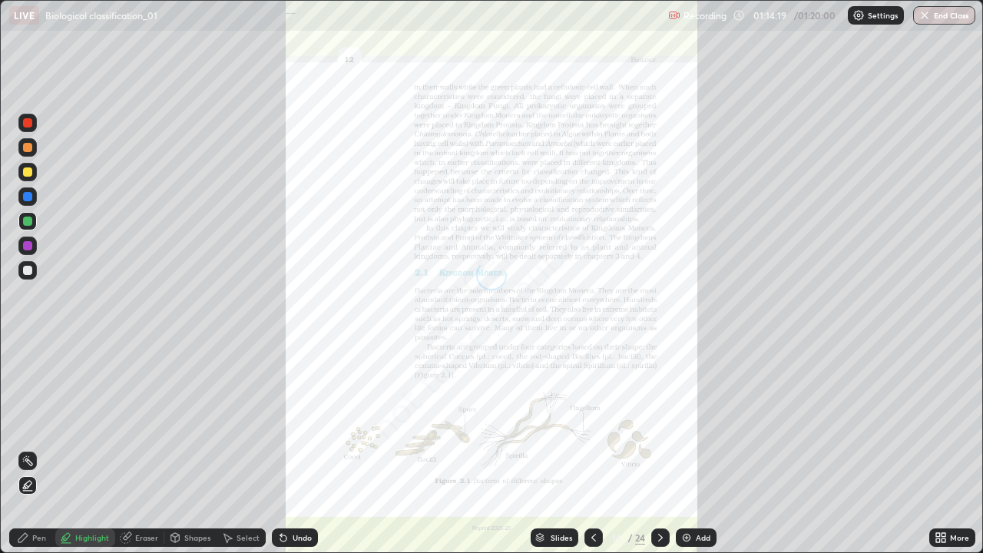
click at [937, 448] on icon at bounding box center [938, 540] width 4 height 4
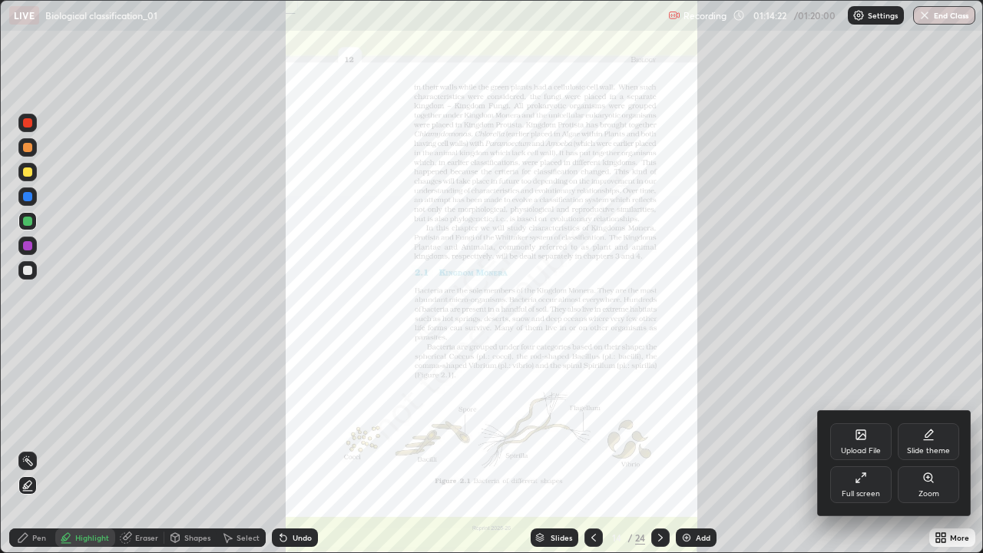
click at [926, 448] on icon at bounding box center [928, 477] width 12 height 12
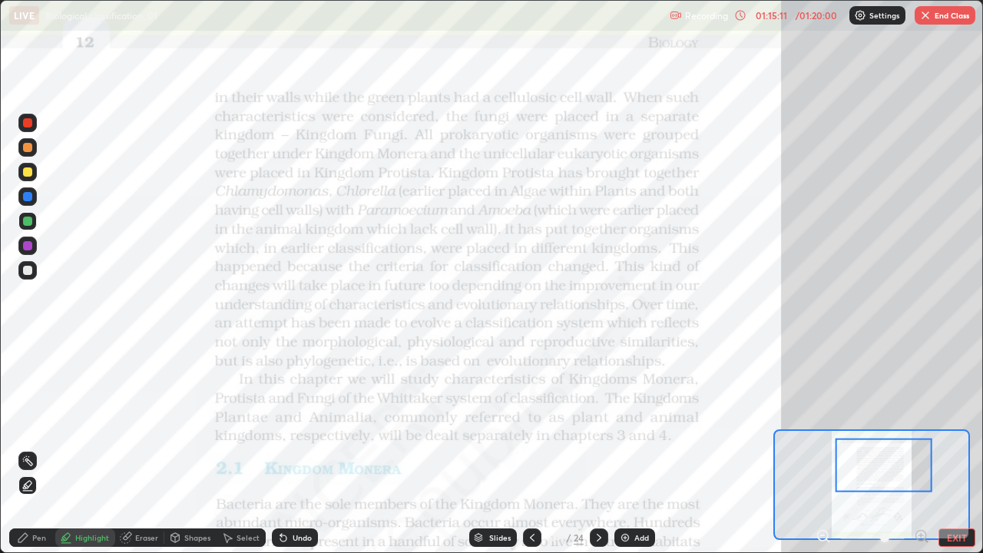
click at [503, 448] on div "Slides" at bounding box center [499, 538] width 21 height 8
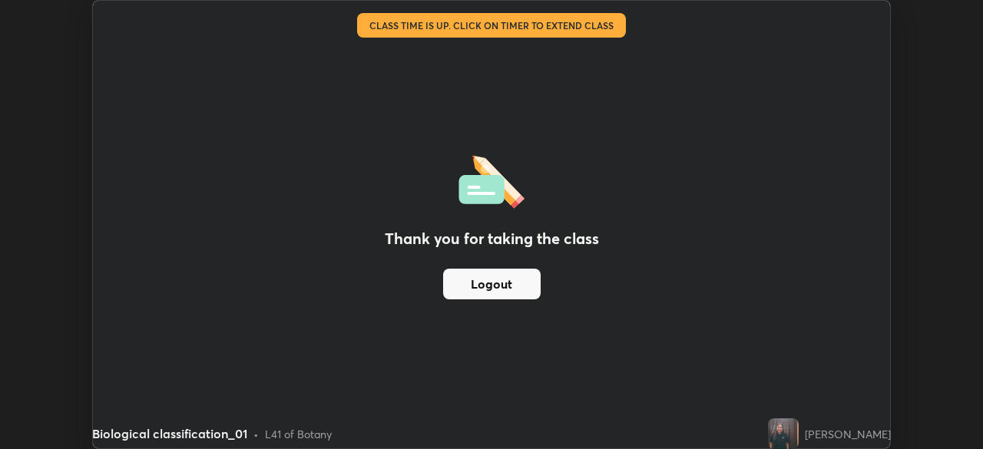
scroll to position [76335, 75802]
